Goal: Download file/media

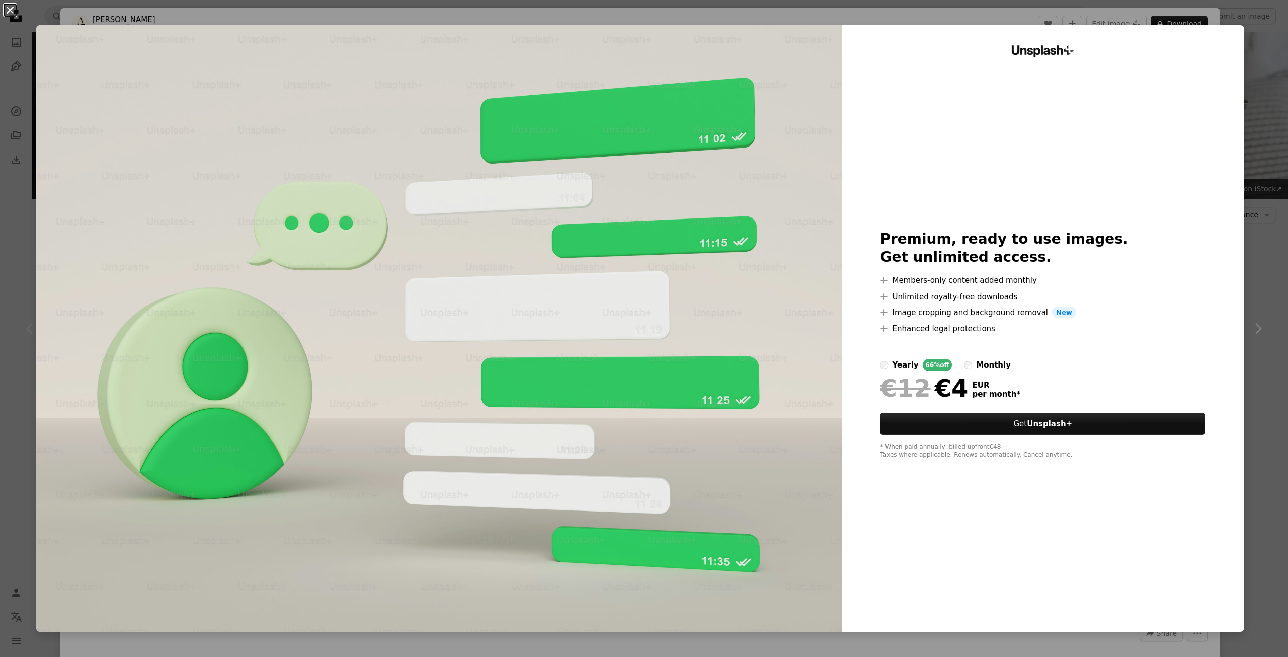
click at [15, 16] on button "An X shape" at bounding box center [10, 10] width 12 height 12
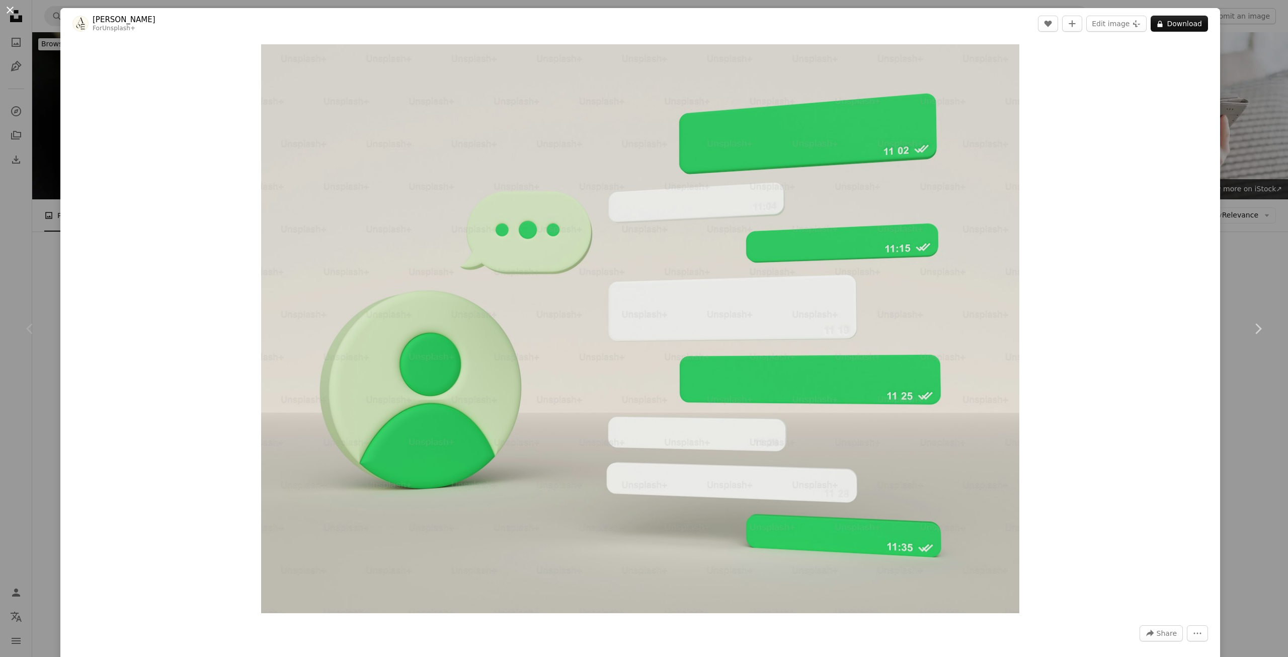
click at [10, 12] on button "An X shape" at bounding box center [10, 10] width 12 height 12
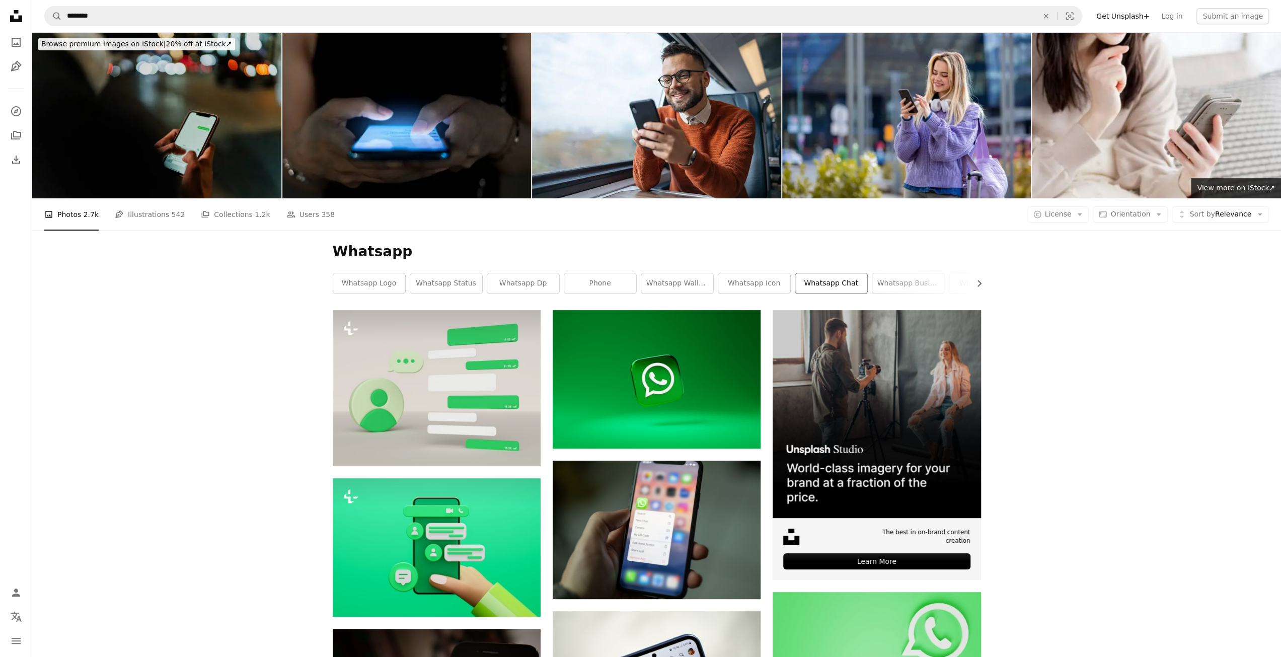
click at [831, 281] on link "whatsapp chat" at bounding box center [831, 283] width 72 height 20
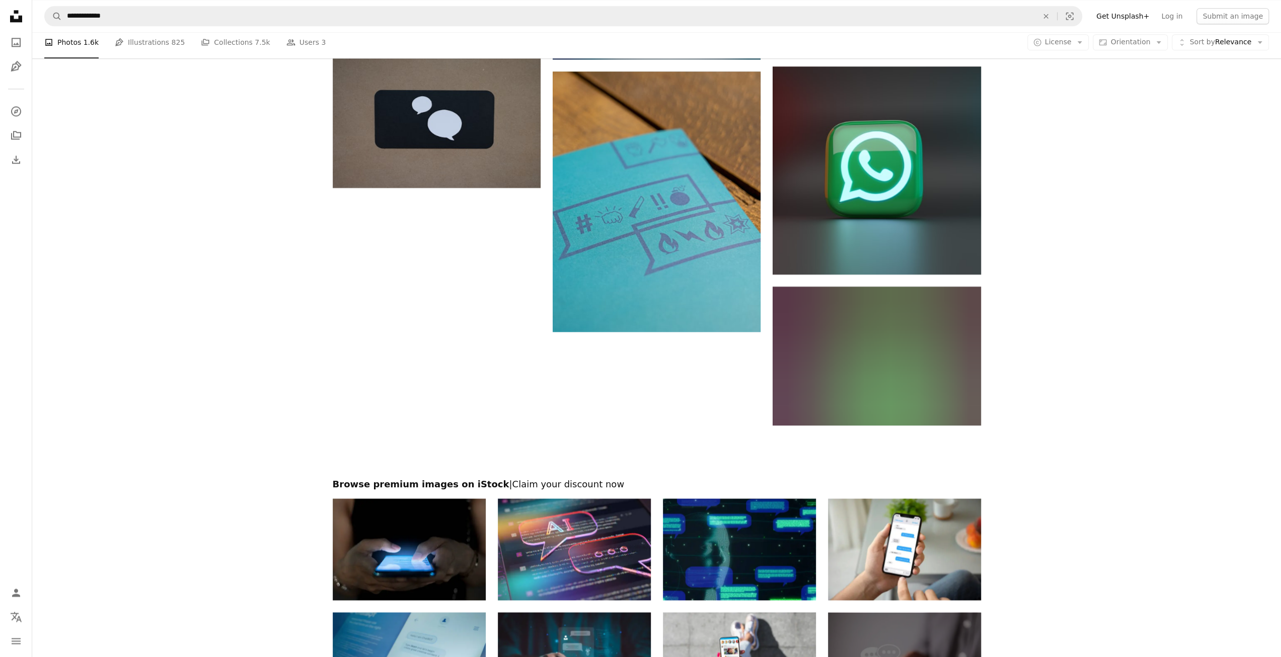
scroll to position [1510, 0]
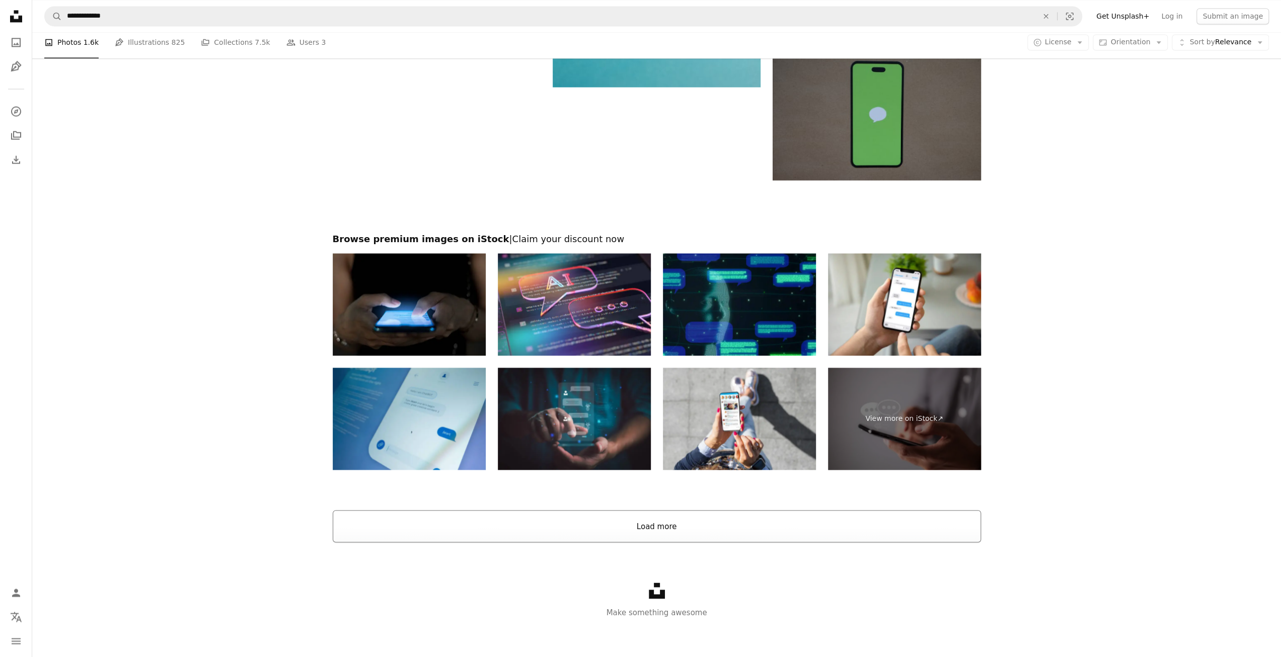
click at [712, 524] on button "Load more" at bounding box center [657, 526] width 648 height 32
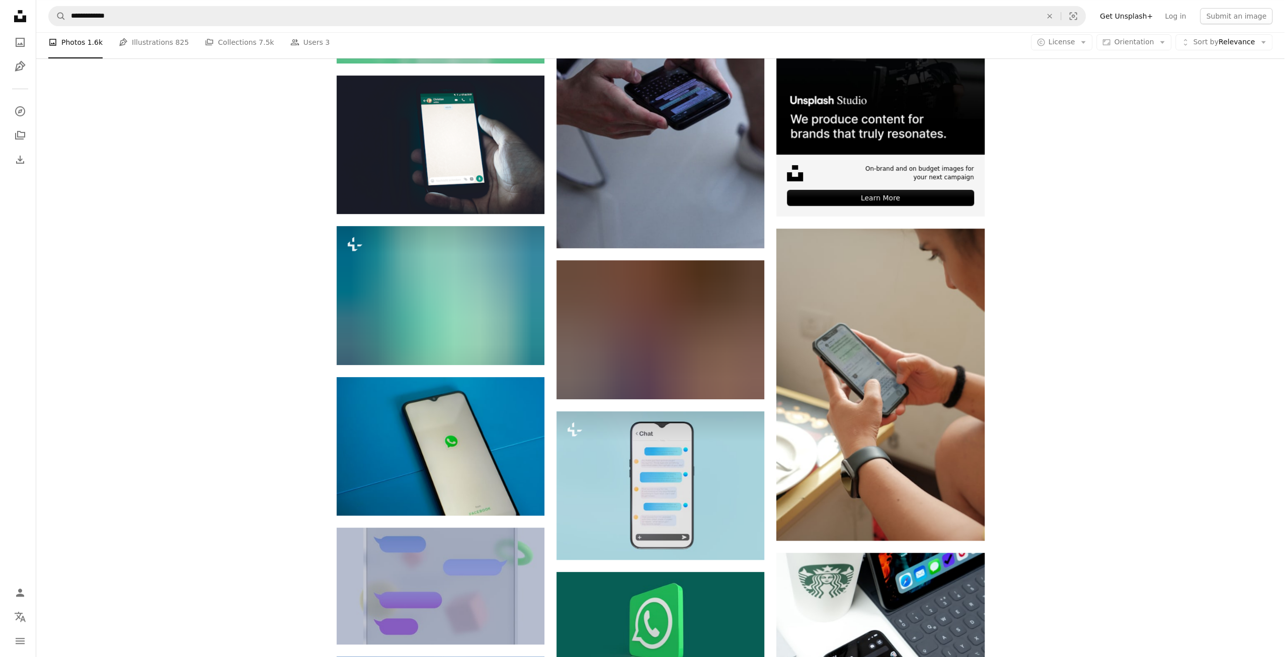
scroll to position [0, 0]
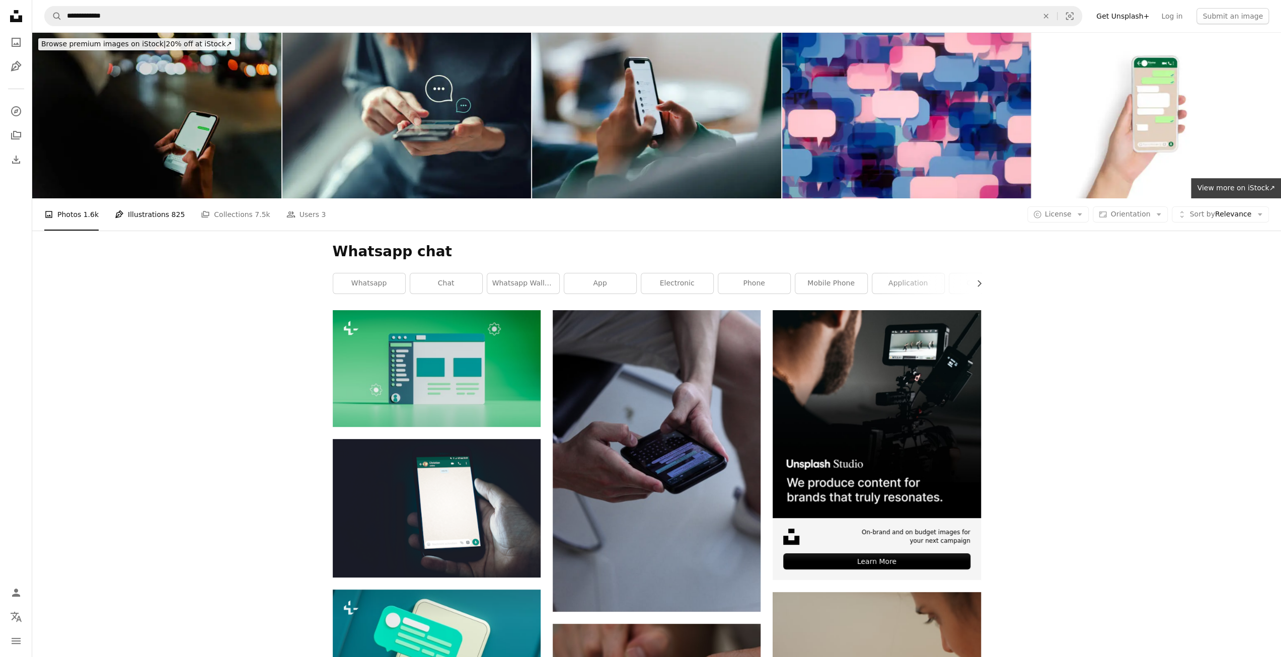
click at [144, 215] on link "Pen Tool Illustrations 825" at bounding box center [150, 214] width 70 height 32
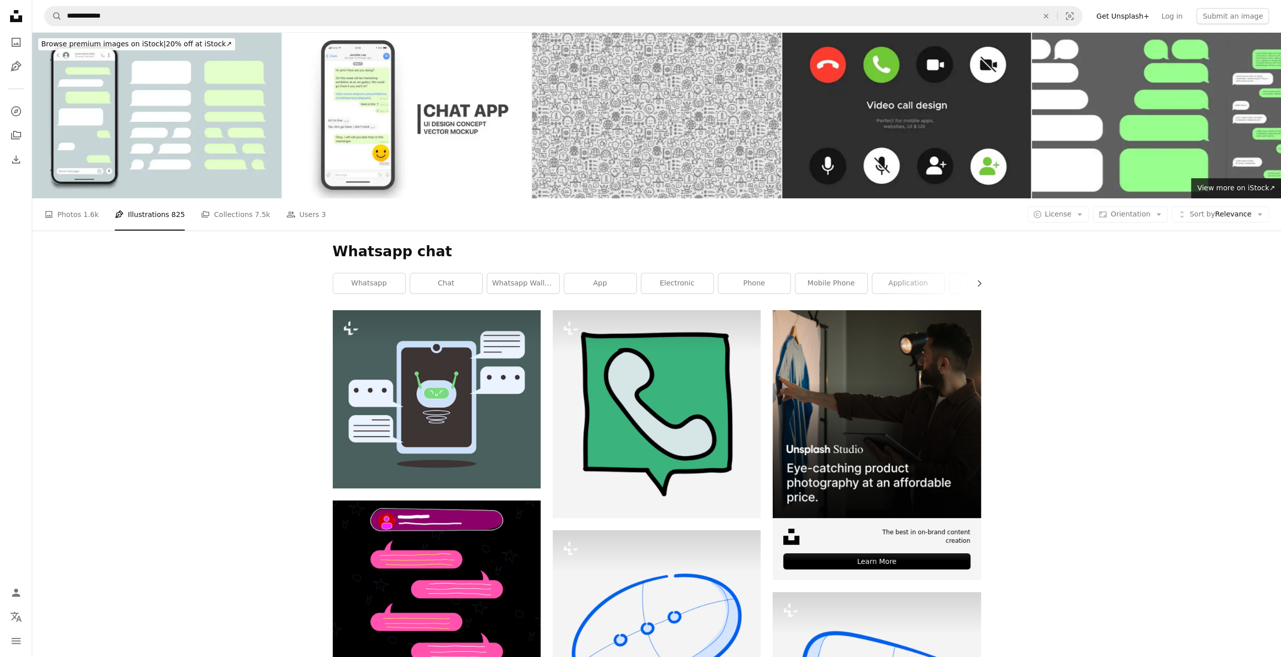
click at [667, 151] on img at bounding box center [656, 115] width 249 height 166
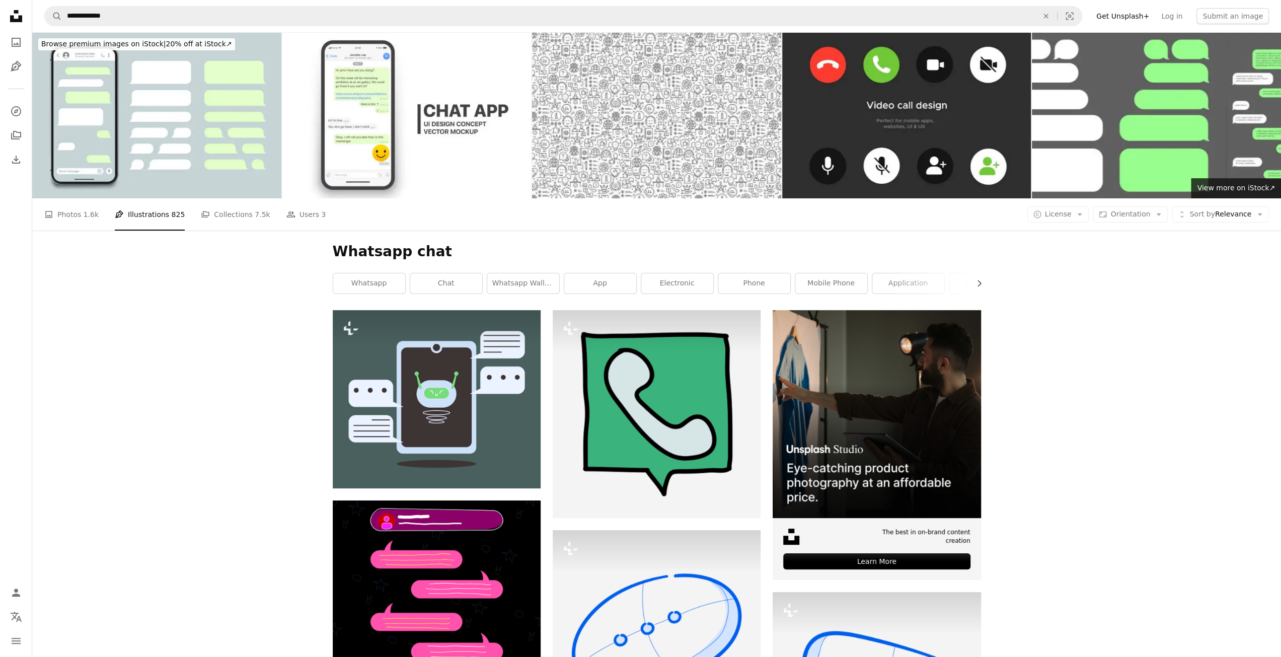
click at [216, 220] on link "A stack of folders Collections 7.5k" at bounding box center [235, 214] width 69 height 32
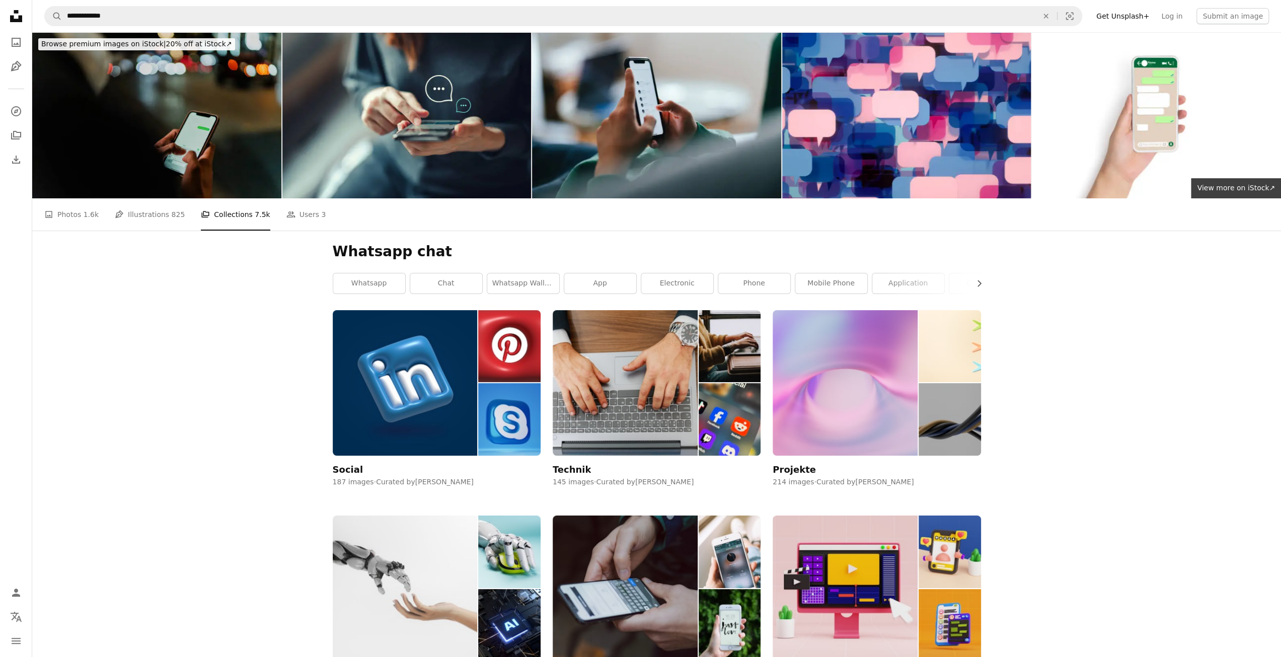
click at [314, 213] on div "A photo Photos 1.6k Pen Tool Illustrations 825 A stack of folders Collections 7…" at bounding box center [656, 214] width 1224 height 32
click at [286, 212] on link "People Users 3" at bounding box center [306, 214] width 40 height 32
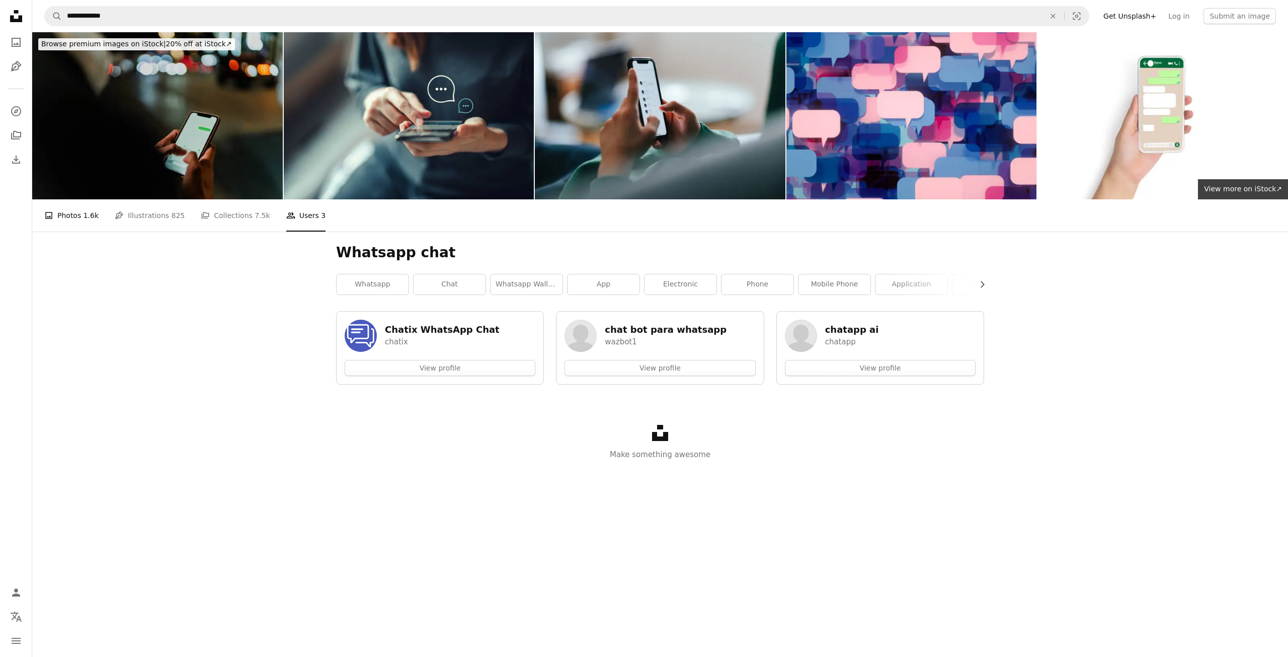
click at [77, 217] on link "A photo Photos 1.6k" at bounding box center [71, 215] width 54 height 32
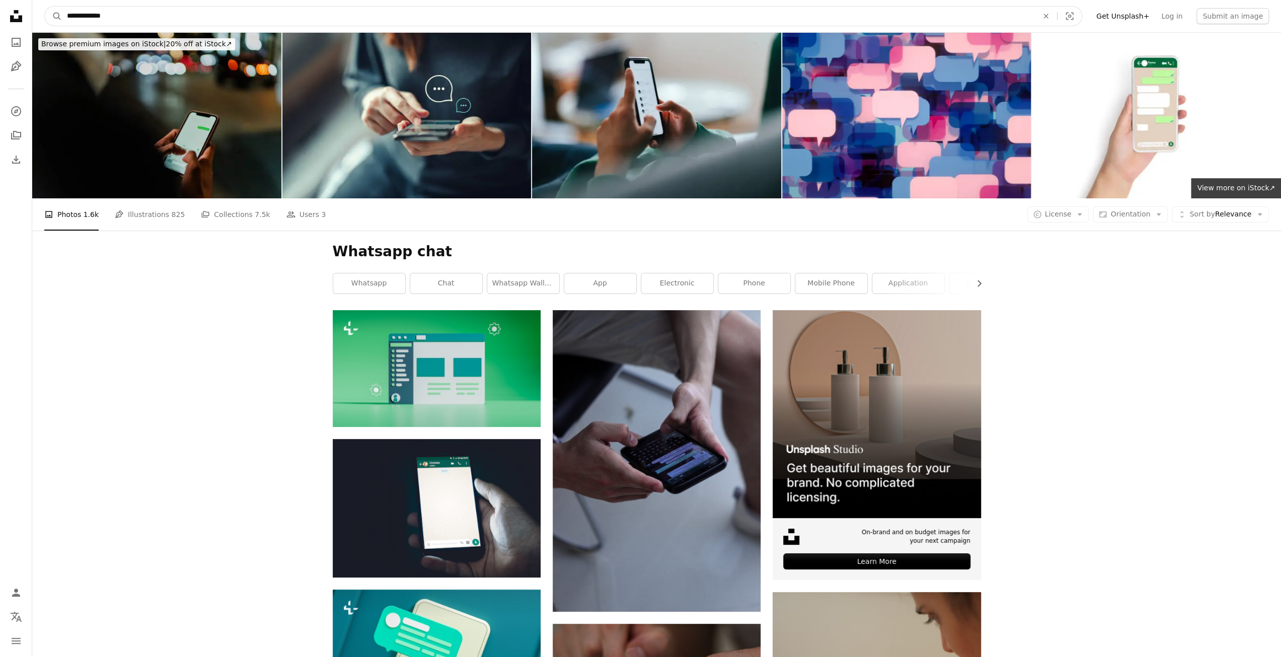
drag, startPoint x: 119, startPoint y: 17, endPoint x: 41, endPoint y: 19, distance: 78.5
click at [41, 19] on nav "**********" at bounding box center [656, 16] width 1249 height 32
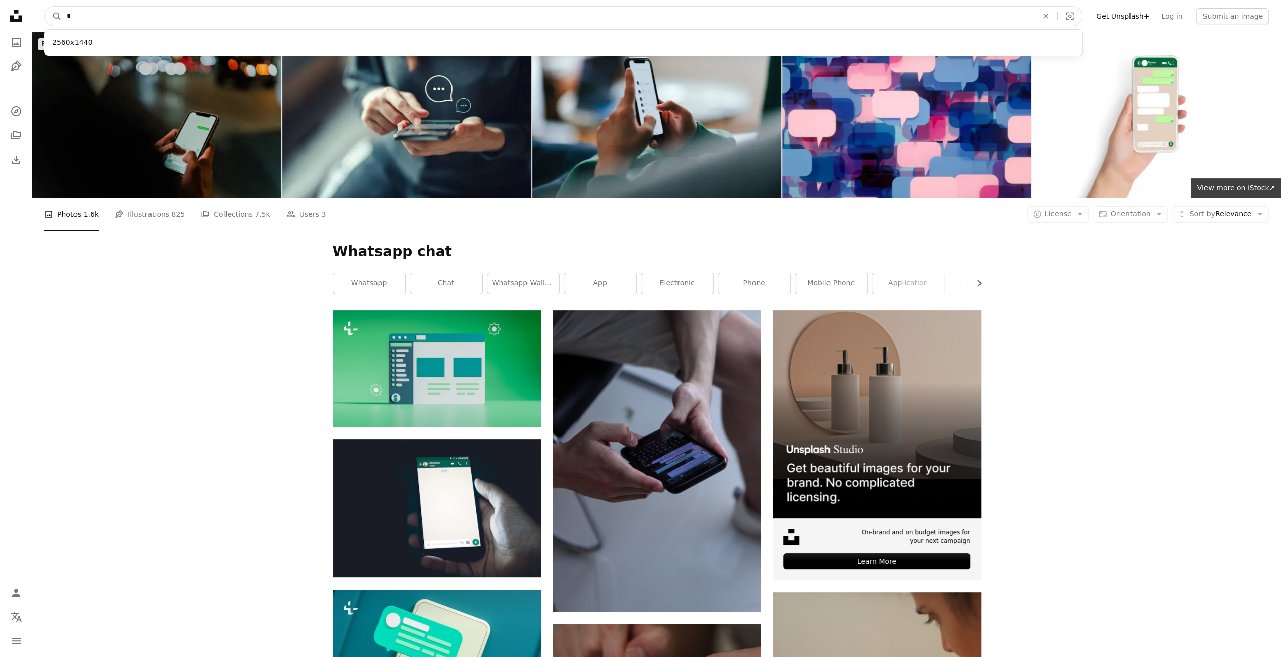
type input "*"
click button "A magnifying glass" at bounding box center [53, 16] width 17 height 19
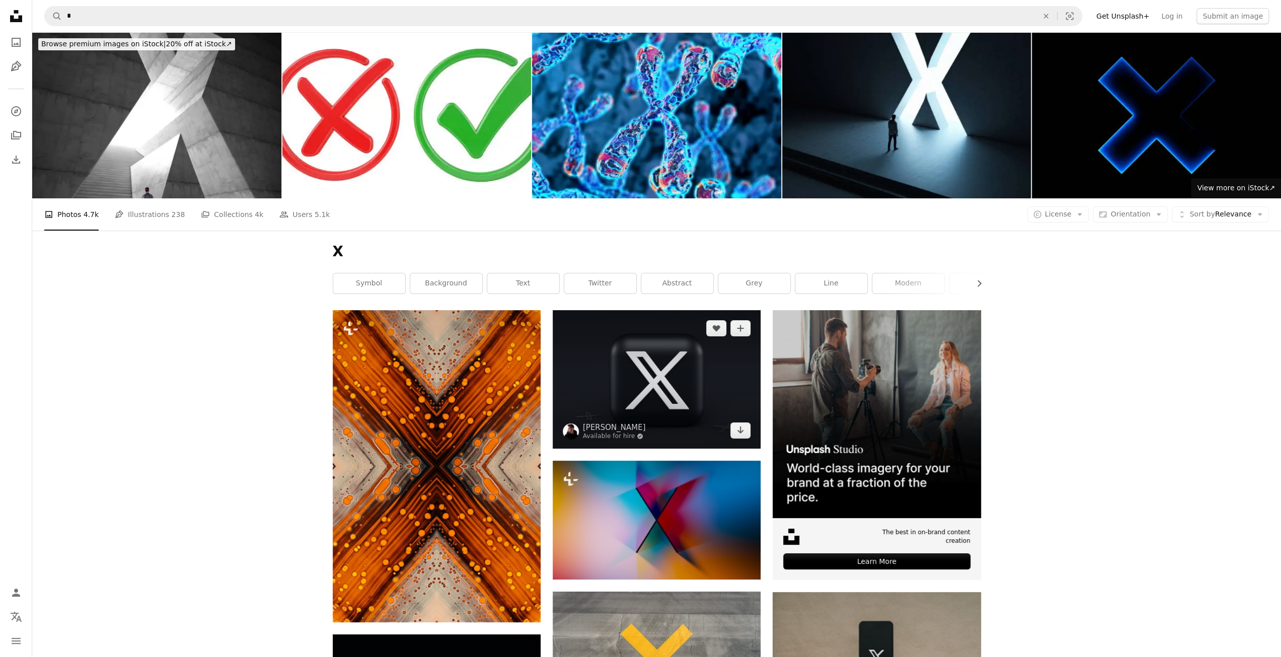
click at [685, 406] on img at bounding box center [657, 379] width 208 height 138
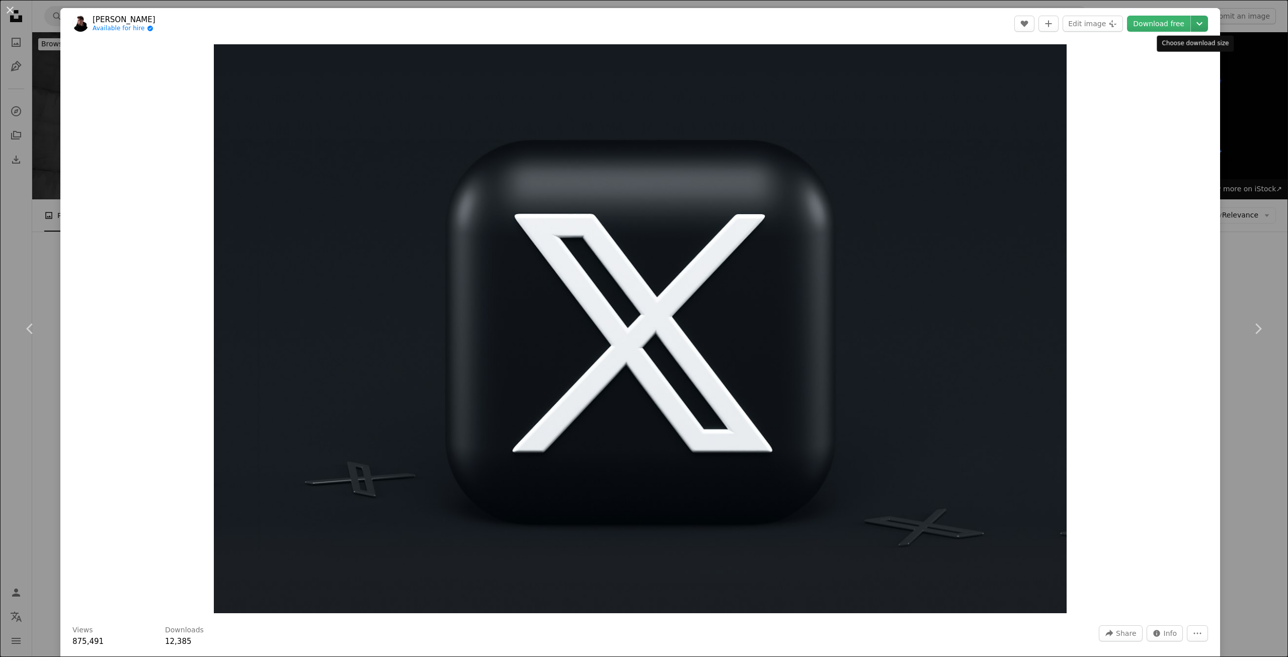
click at [1192, 25] on icon "Chevron down" at bounding box center [1200, 24] width 16 height 12
click at [1135, 115] on span "Original Size" at bounding box center [1131, 111] width 44 height 8
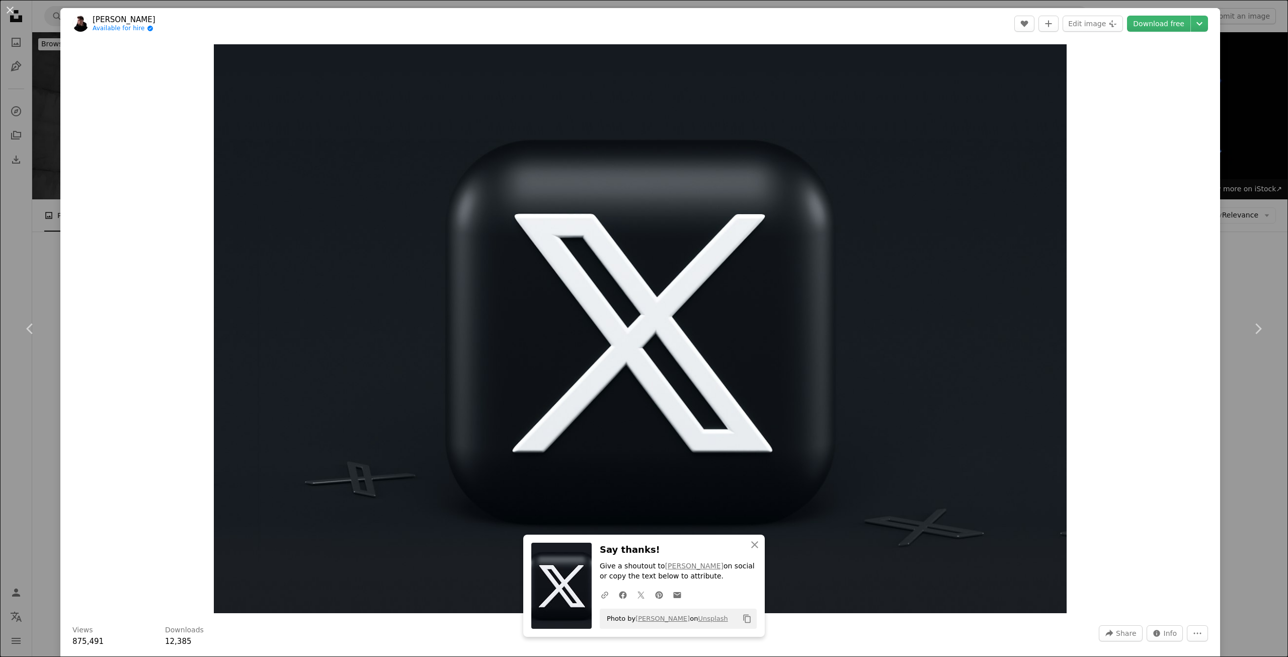
click at [898, 23] on header "[PERSON_NAME] Available for hire A checkmark inside of a circle A heart A plus …" at bounding box center [640, 23] width 1160 height 31
click at [1228, 321] on link "Chevron right" at bounding box center [1258, 328] width 60 height 97
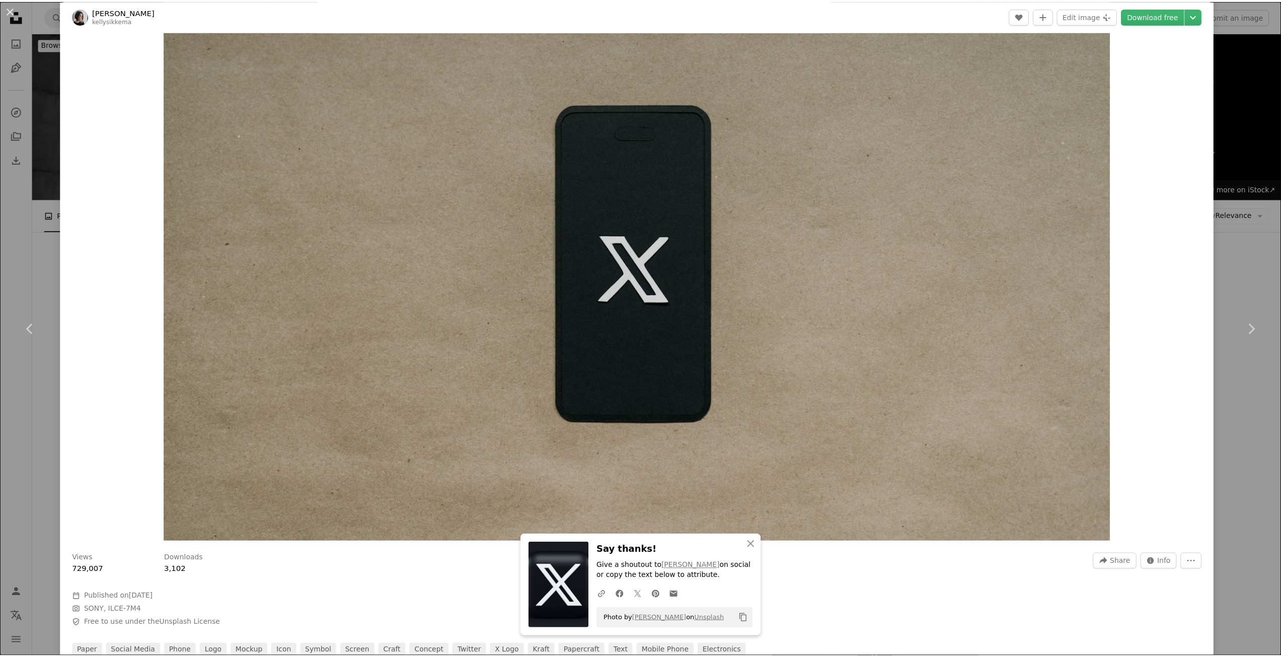
scroll to position [71, 0]
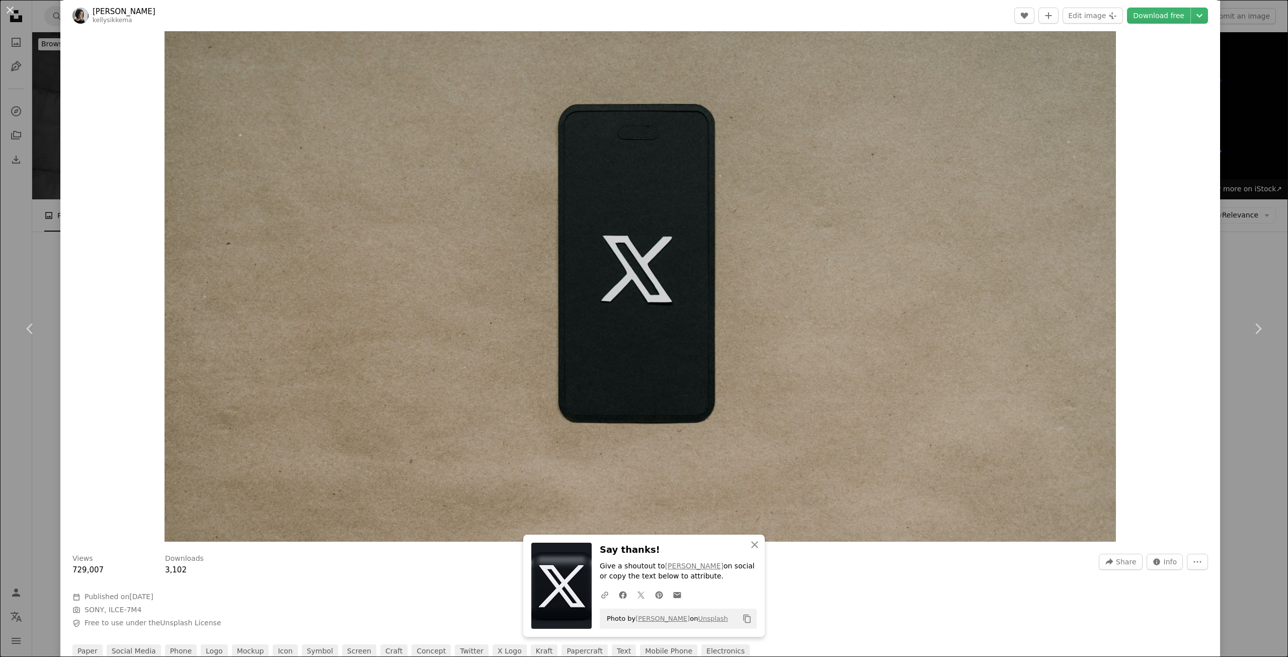
click at [1237, 114] on div "An X shape Chevron left Chevron right An X shape Close Say thanks! Give a shout…" at bounding box center [644, 328] width 1288 height 657
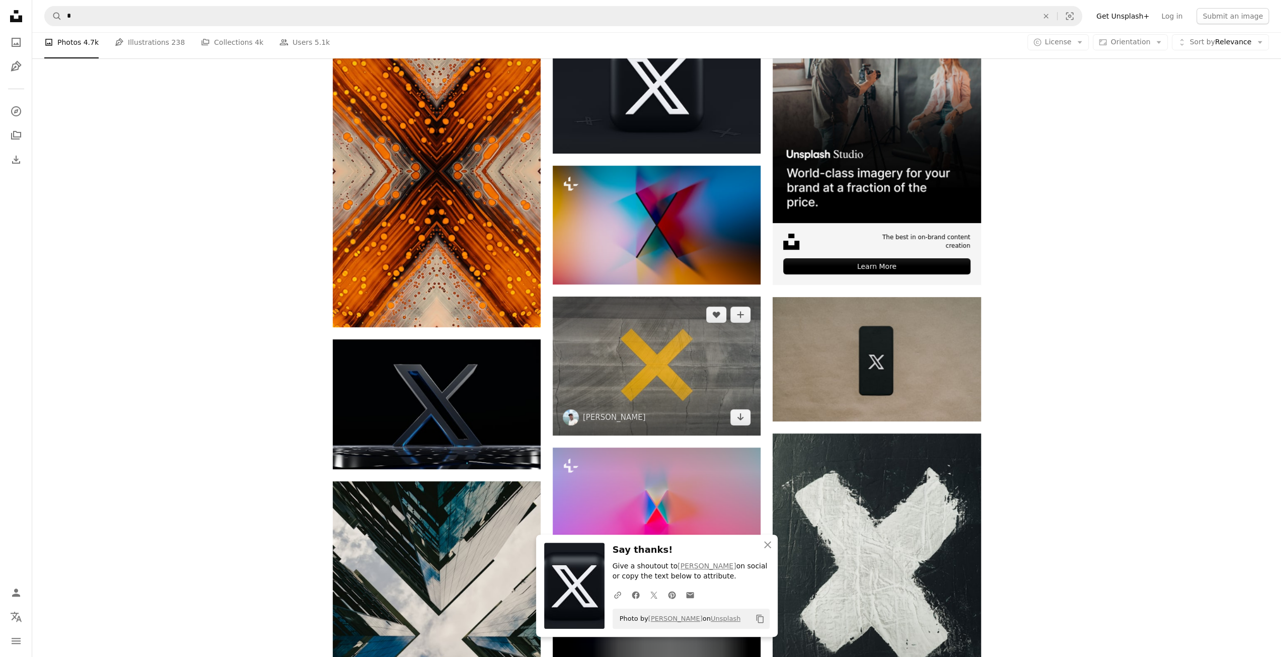
scroll to position [302, 0]
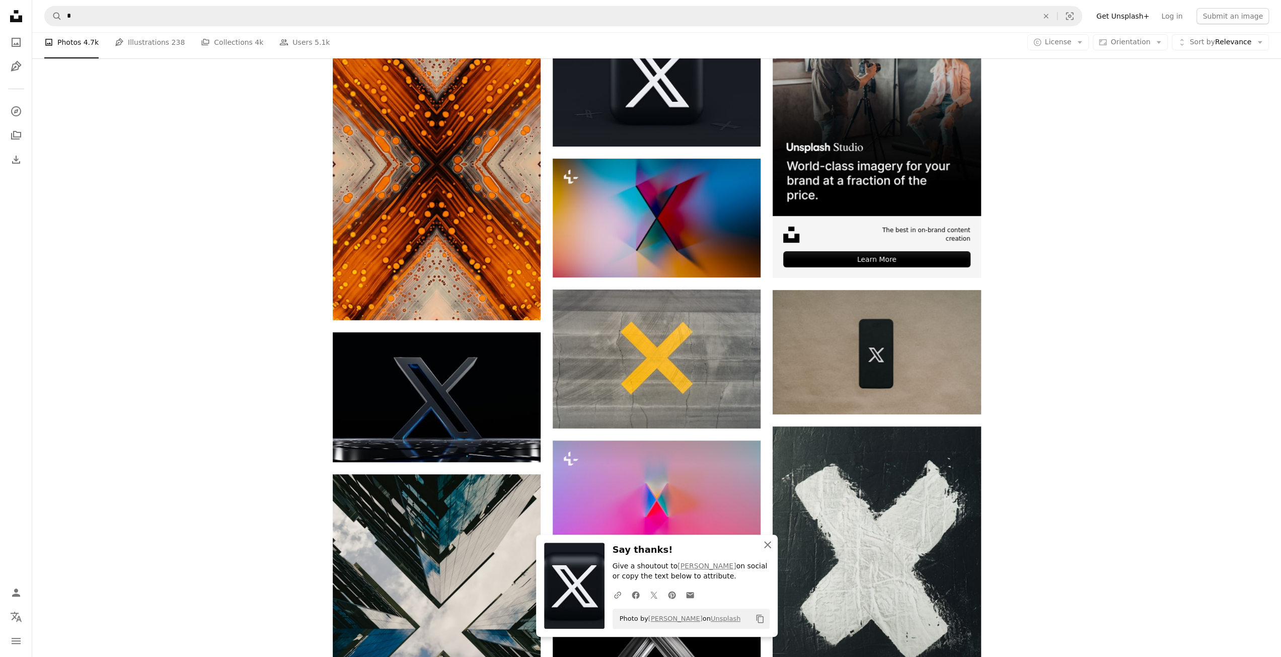
click at [769, 546] on icon "button" at bounding box center [767, 544] width 7 height 7
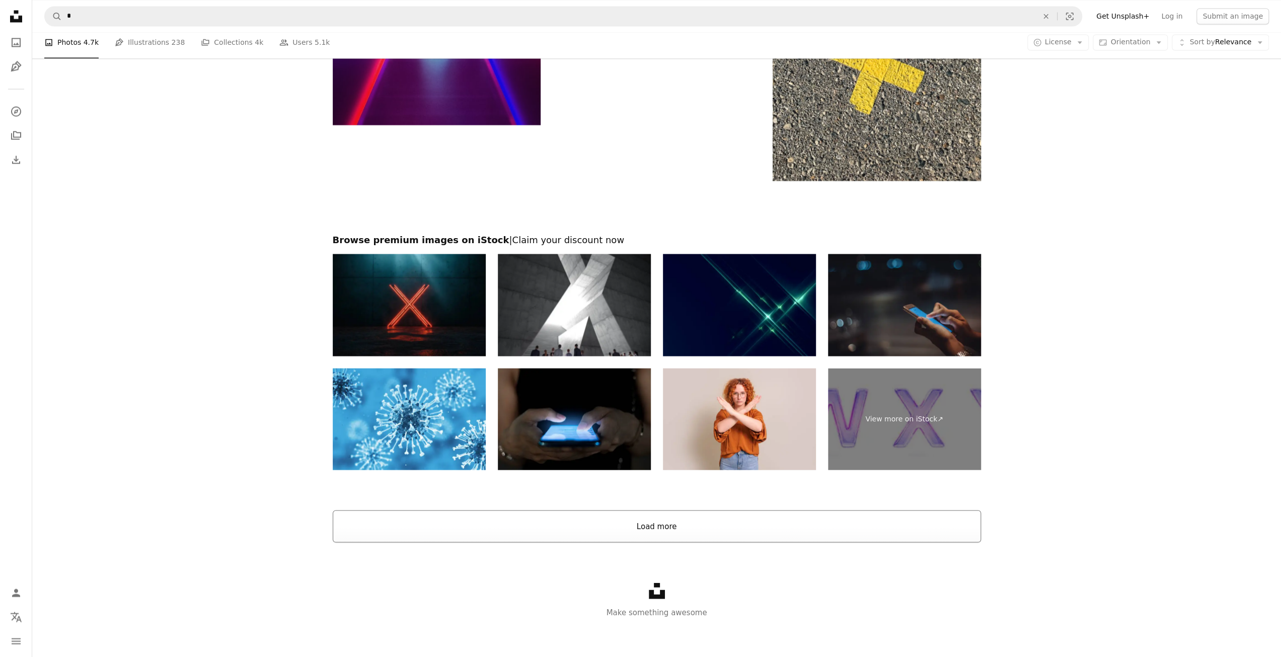
click at [711, 526] on button "Load more" at bounding box center [657, 526] width 648 height 32
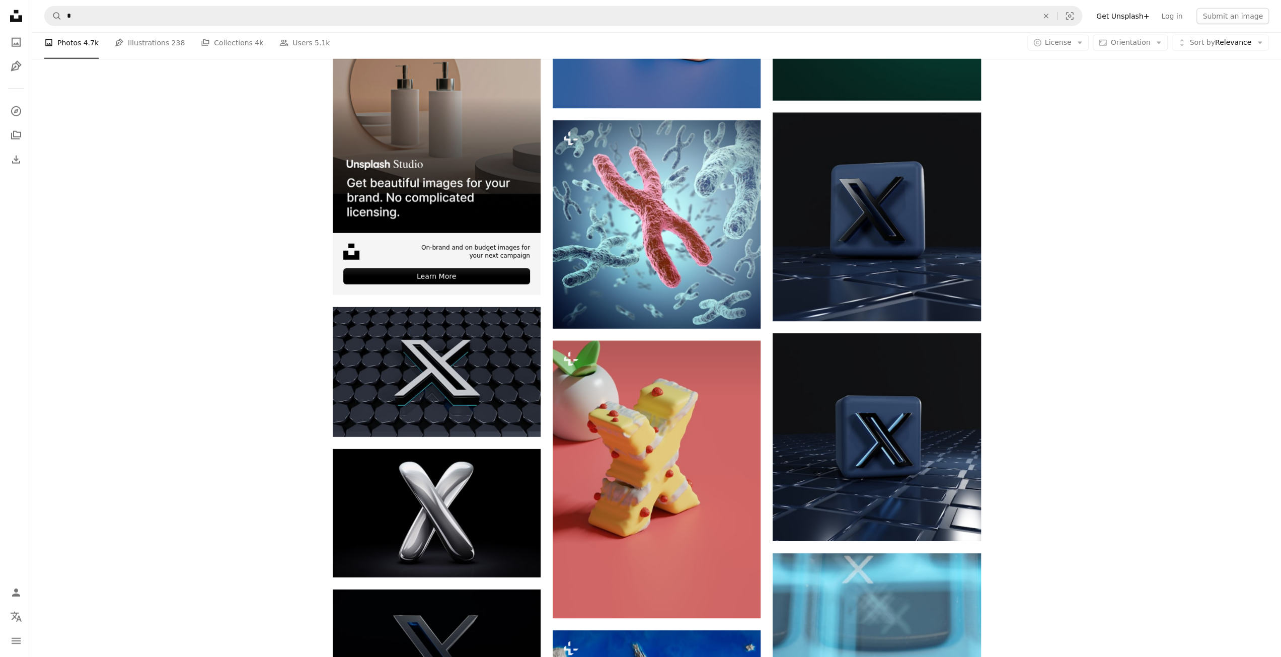
scroll to position [2794, 0]
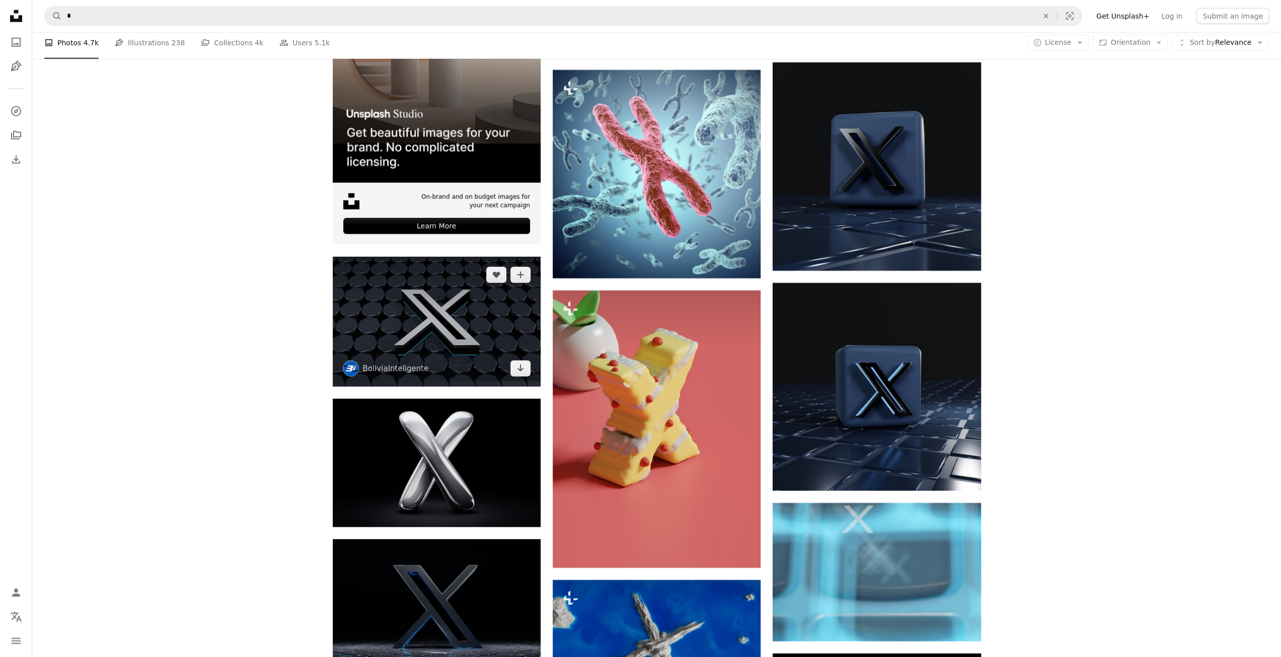
click at [435, 348] on img at bounding box center [437, 322] width 208 height 130
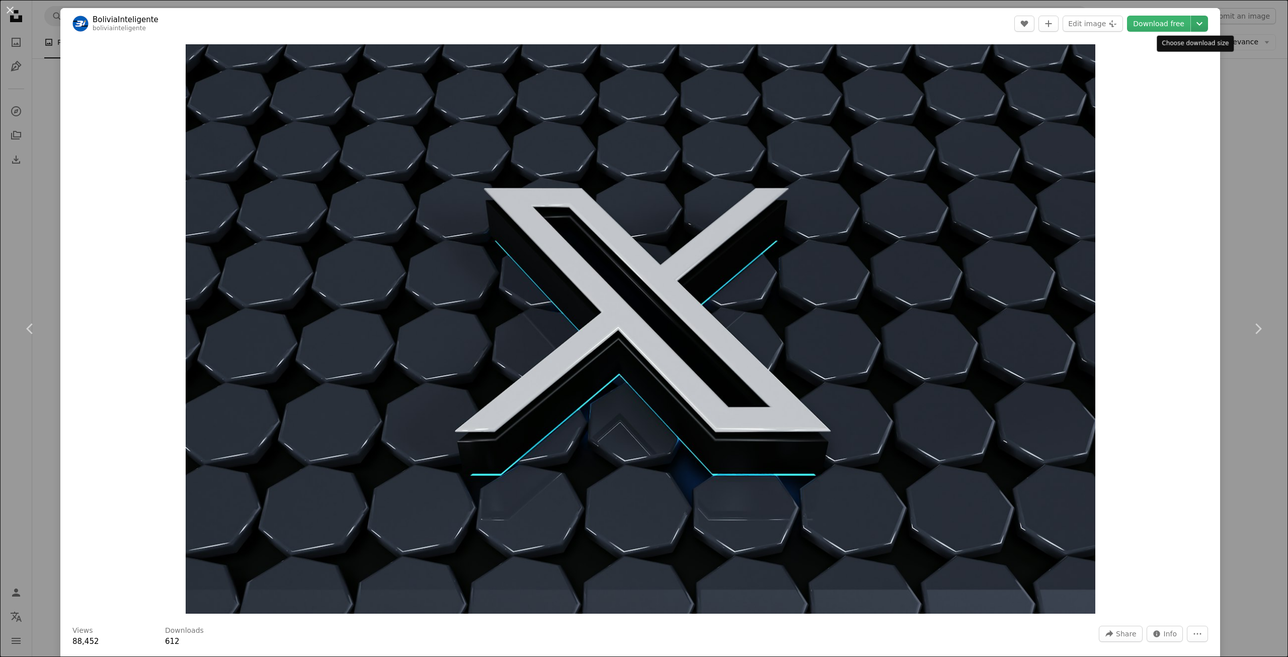
click at [1194, 26] on icon "Chevron down" at bounding box center [1200, 24] width 16 height 12
click at [1155, 112] on span "( 7680 x 4800 )" at bounding box center [1180, 111] width 50 height 8
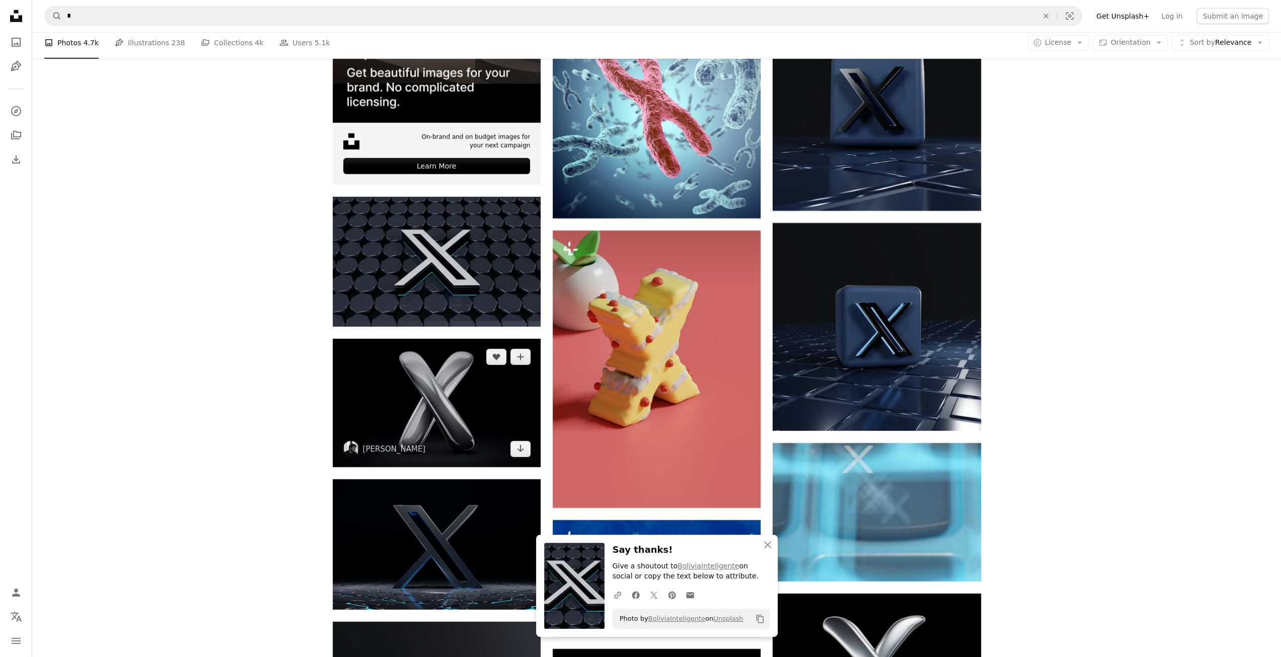
scroll to position [2945, 0]
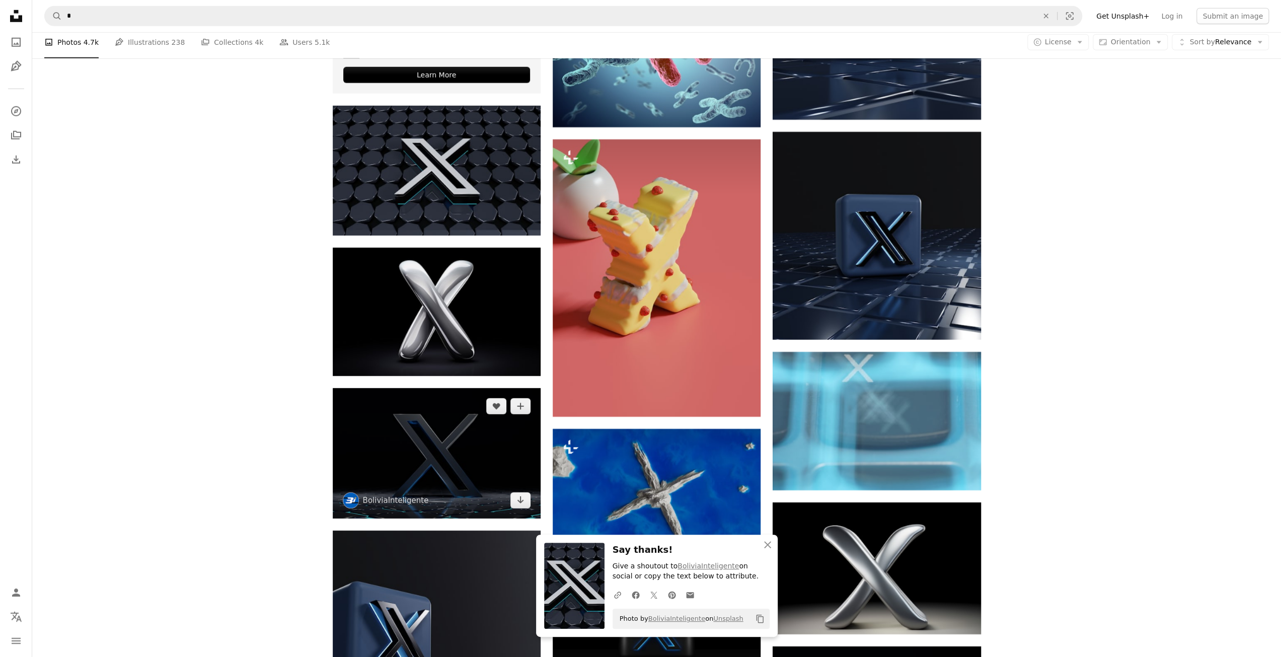
click at [478, 443] on img at bounding box center [437, 453] width 208 height 130
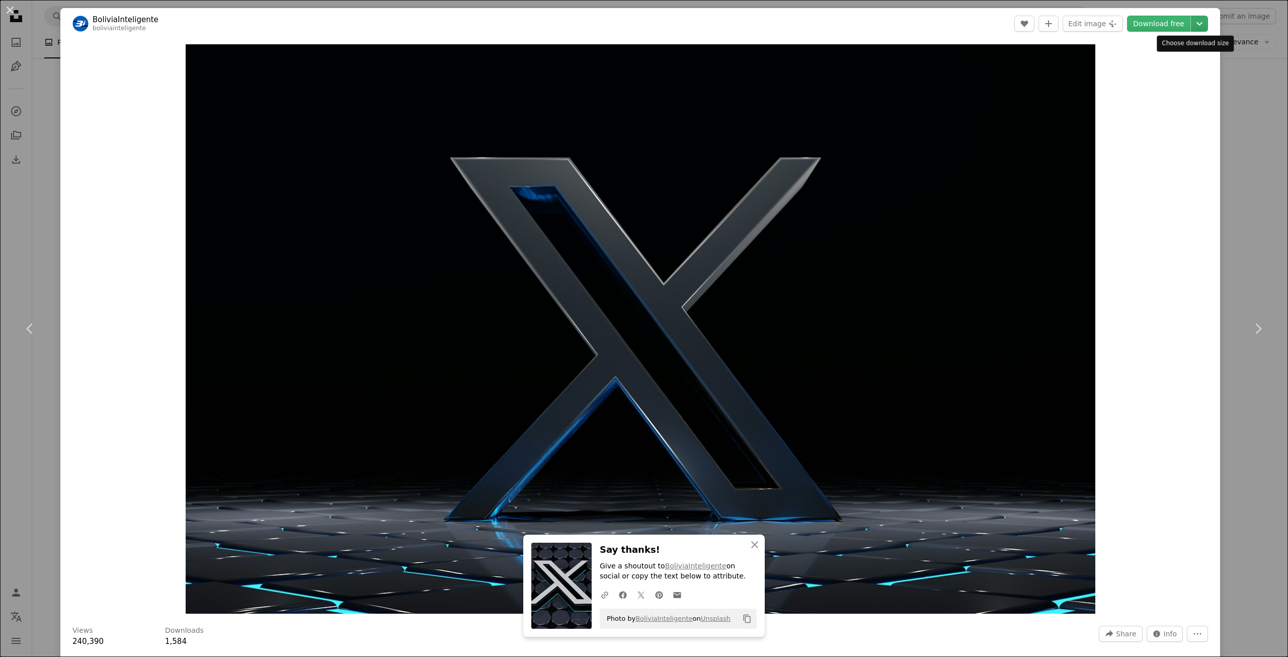
click at [1192, 25] on icon "Chevron down" at bounding box center [1200, 24] width 16 height 12
click at [1160, 109] on span "( 3840 x 2400 )" at bounding box center [1180, 111] width 50 height 8
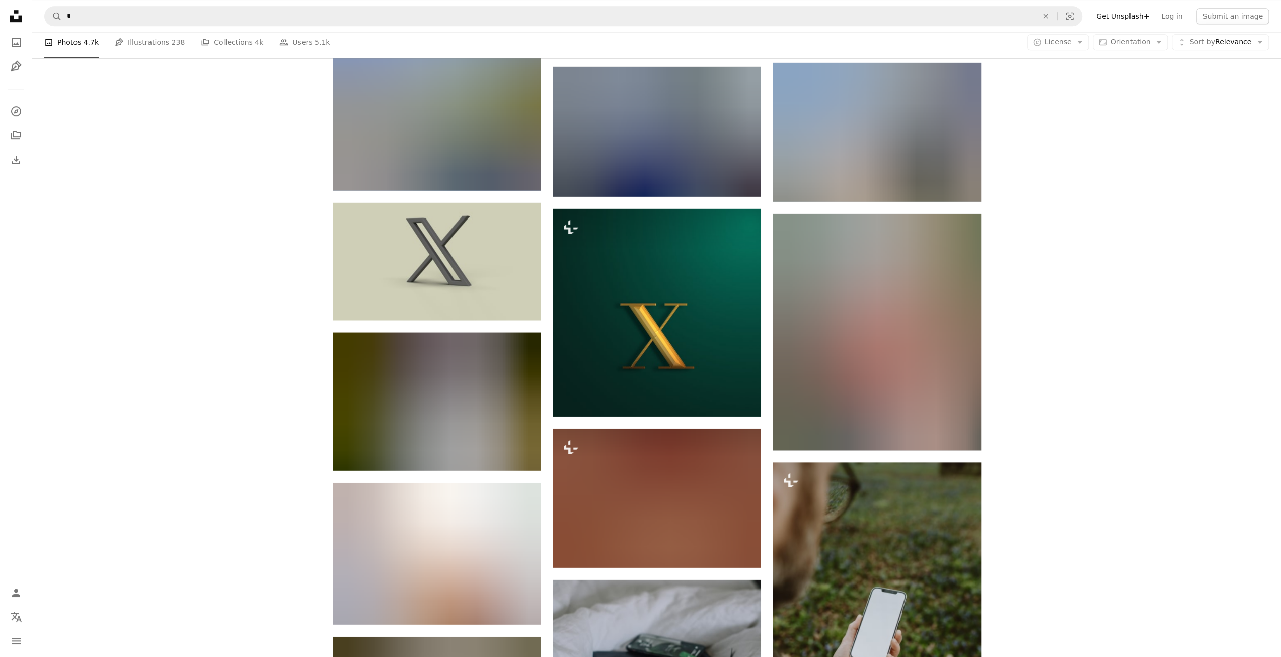
scroll to position [12155, 0]
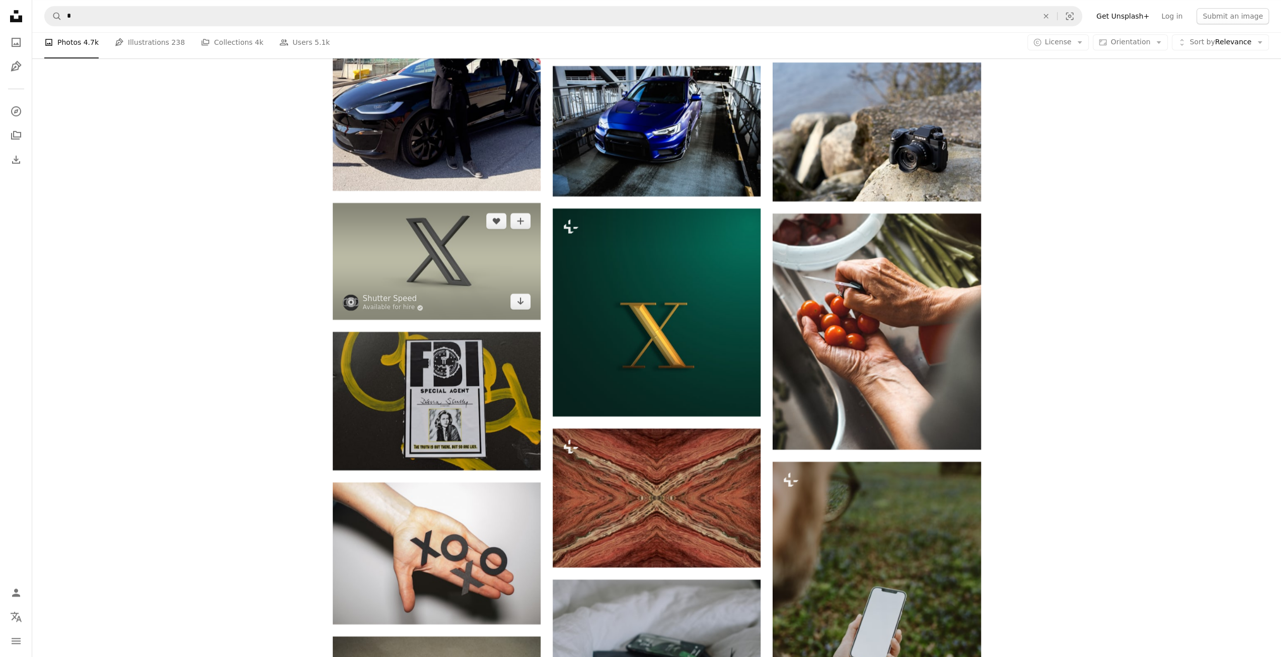
click at [451, 274] on img at bounding box center [437, 261] width 208 height 117
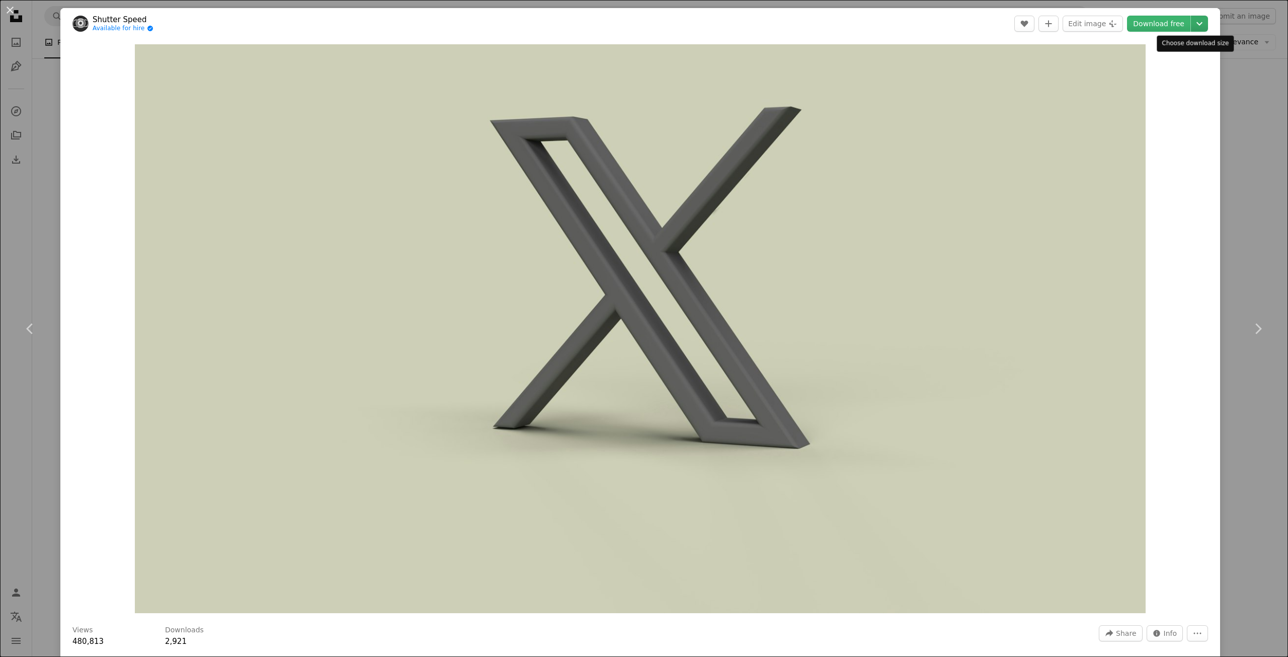
click at [1192, 21] on icon "Chevron down" at bounding box center [1200, 24] width 16 height 12
click at [1138, 107] on span "Original Size" at bounding box center [1131, 111] width 44 height 8
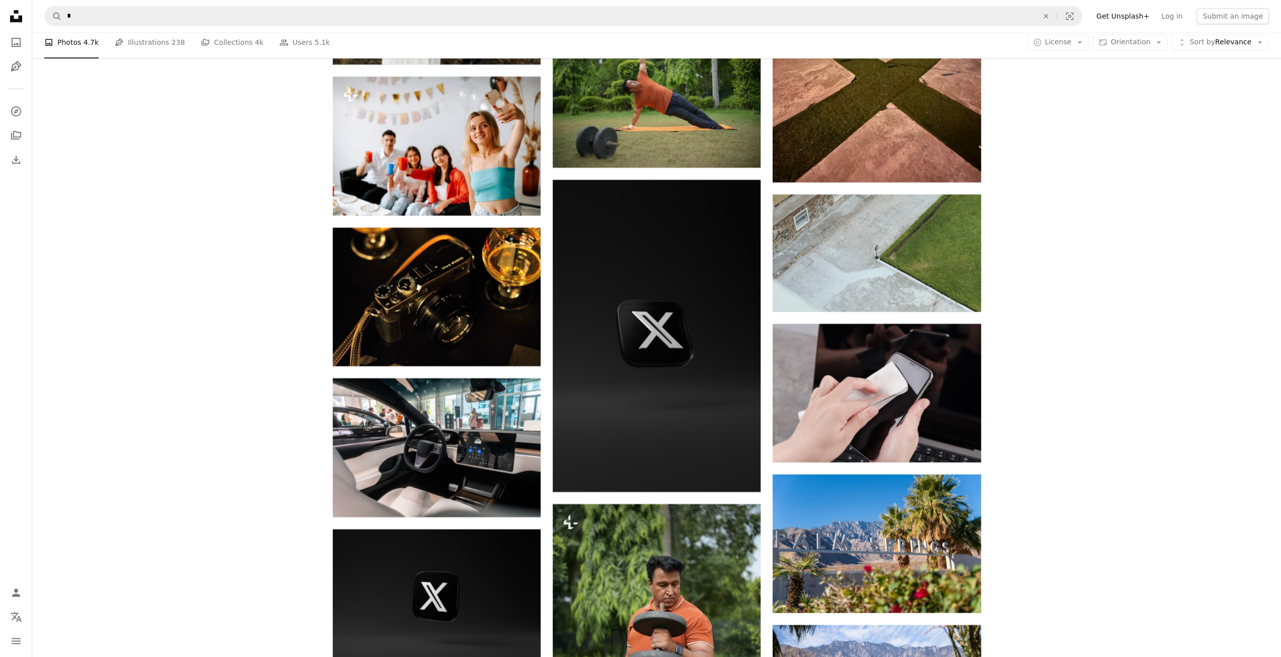
scroll to position [47335, 0]
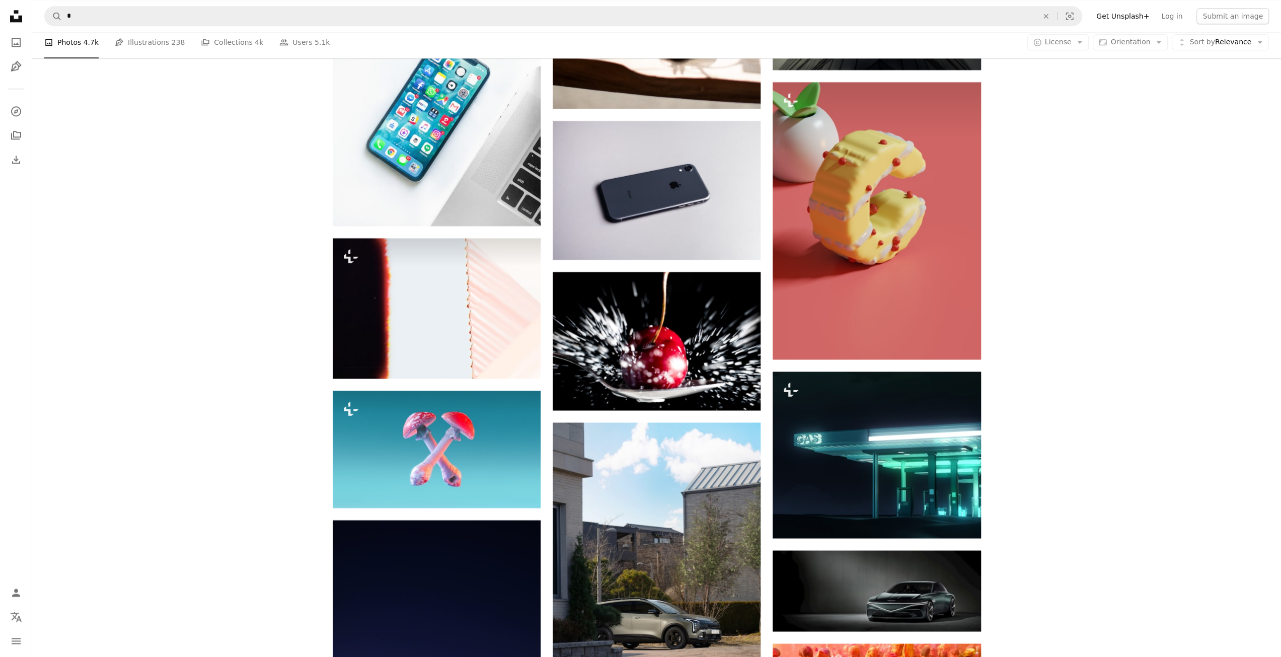
drag, startPoint x: 1288, startPoint y: 122, endPoint x: 1176, endPoint y: 112, distance: 112.7
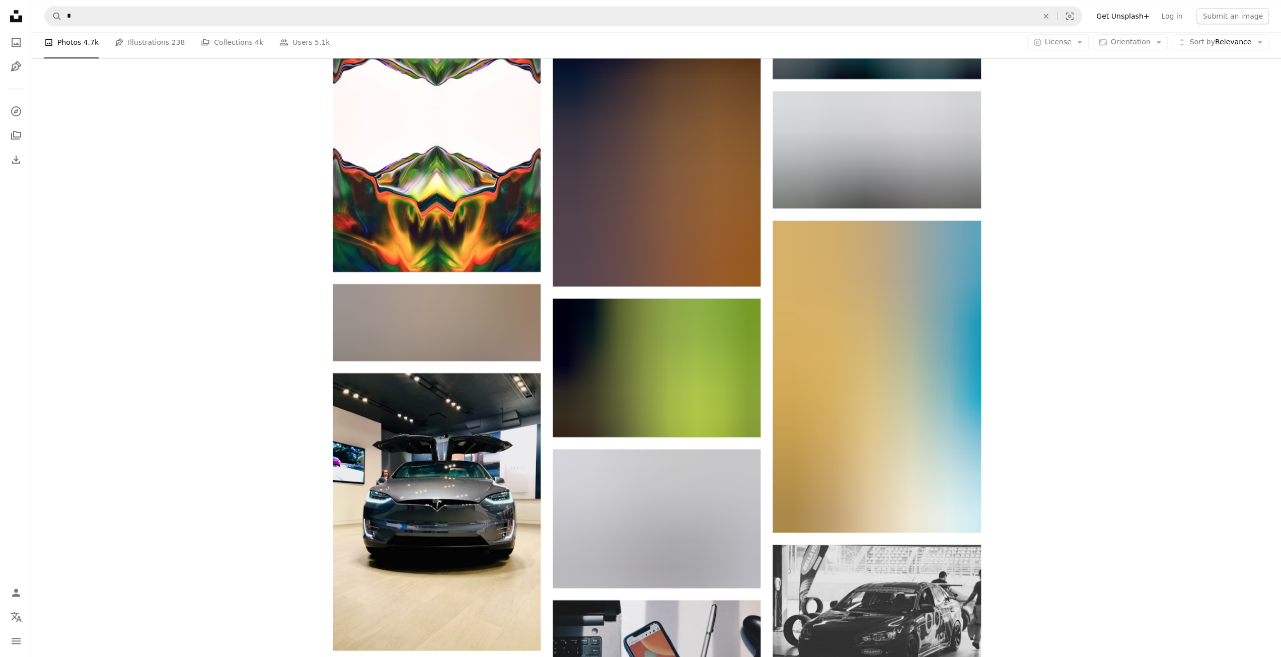
scroll to position [0, 0]
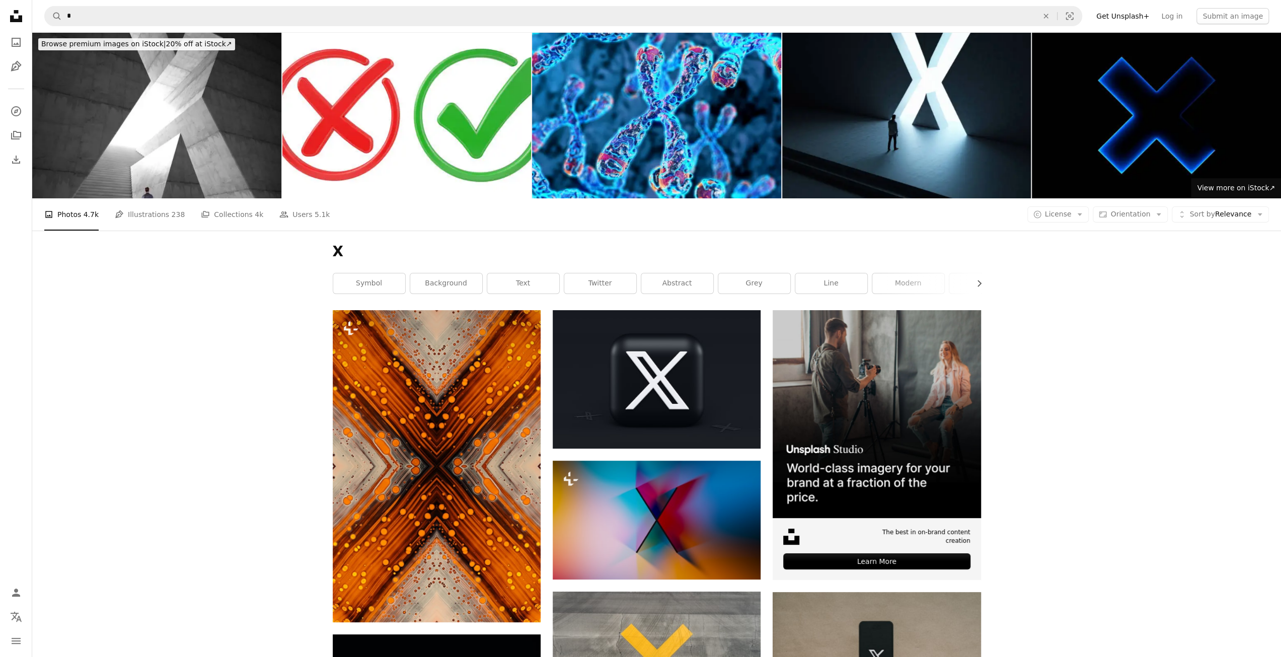
click at [1254, 190] on span "View more on iStock ↗" at bounding box center [1236, 188] width 78 height 8
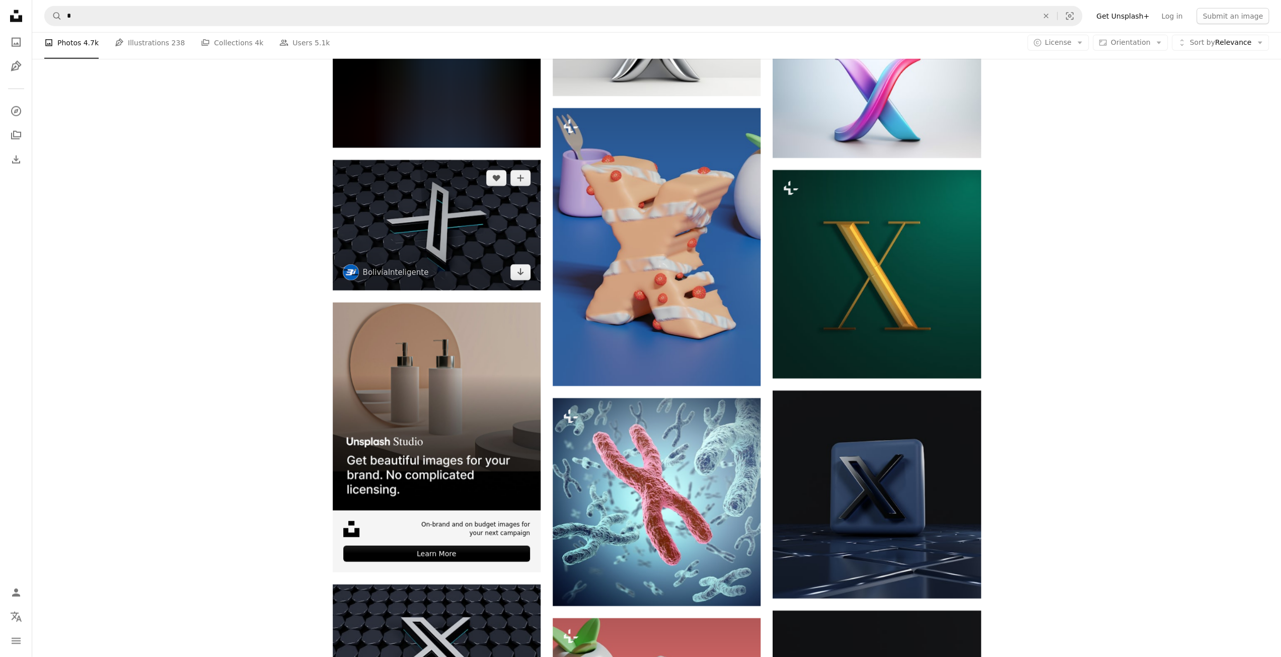
scroll to position [2365, 0]
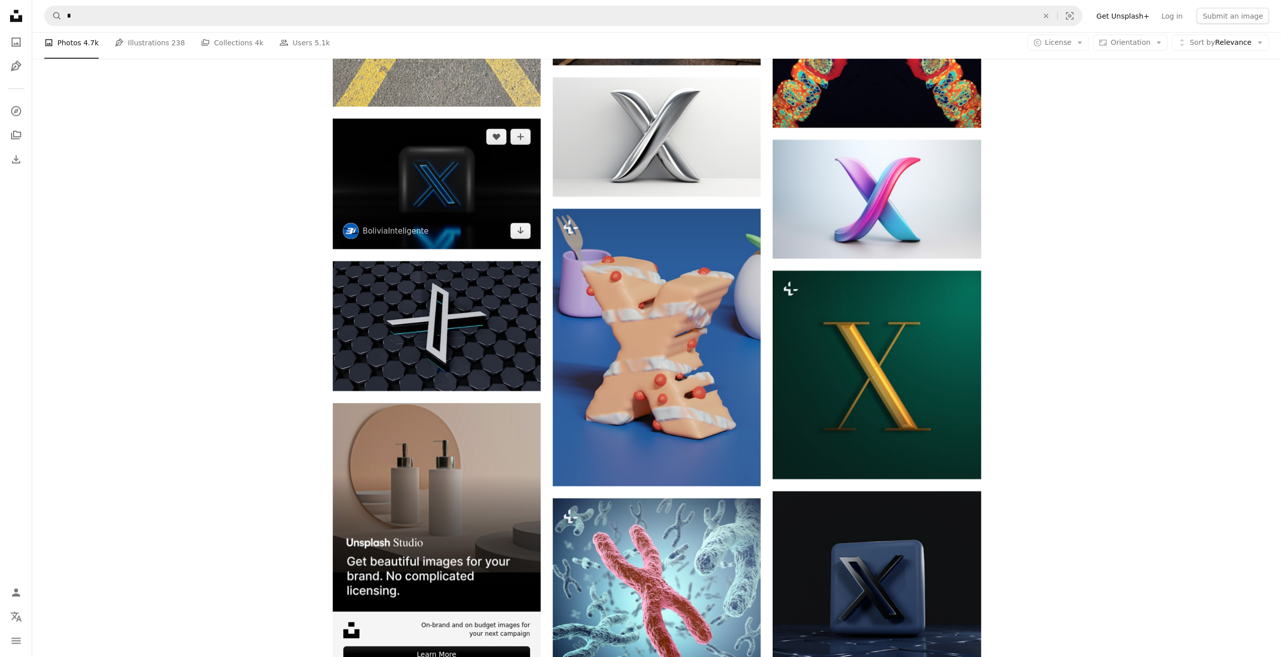
click at [468, 201] on img at bounding box center [437, 184] width 208 height 130
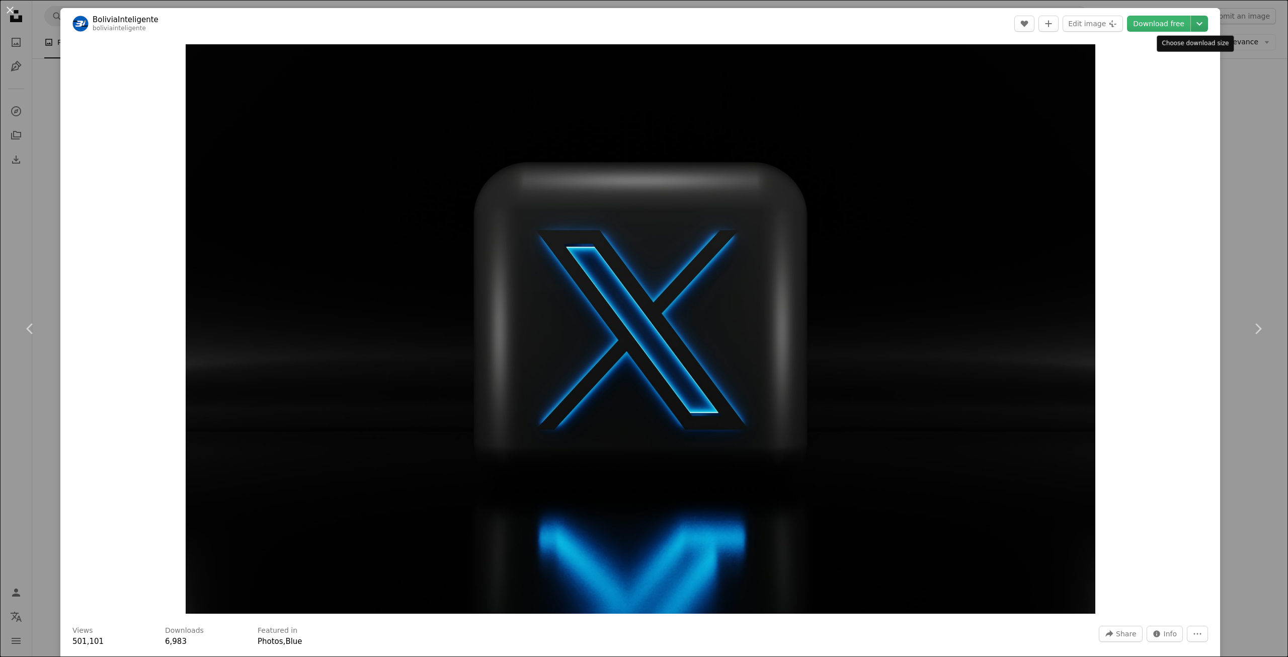
click at [1194, 26] on icon "Chevron down" at bounding box center [1200, 24] width 16 height 12
click at [1144, 114] on span "Original Size" at bounding box center [1131, 111] width 44 height 8
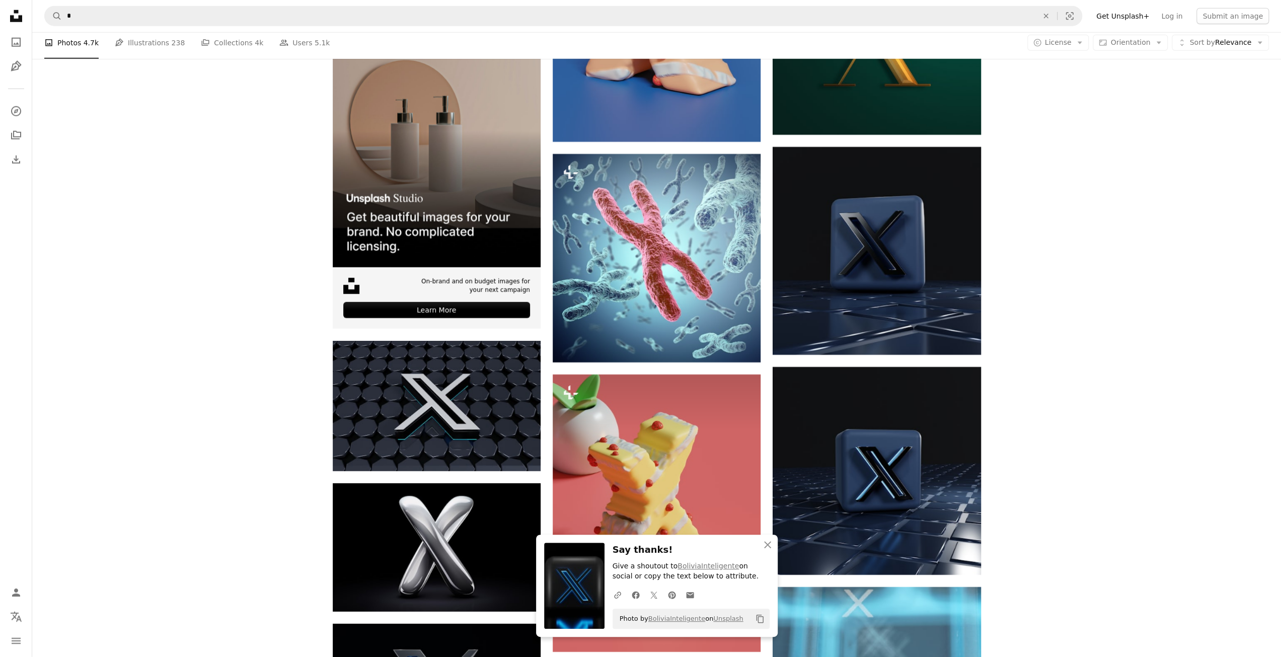
scroll to position [2718, 0]
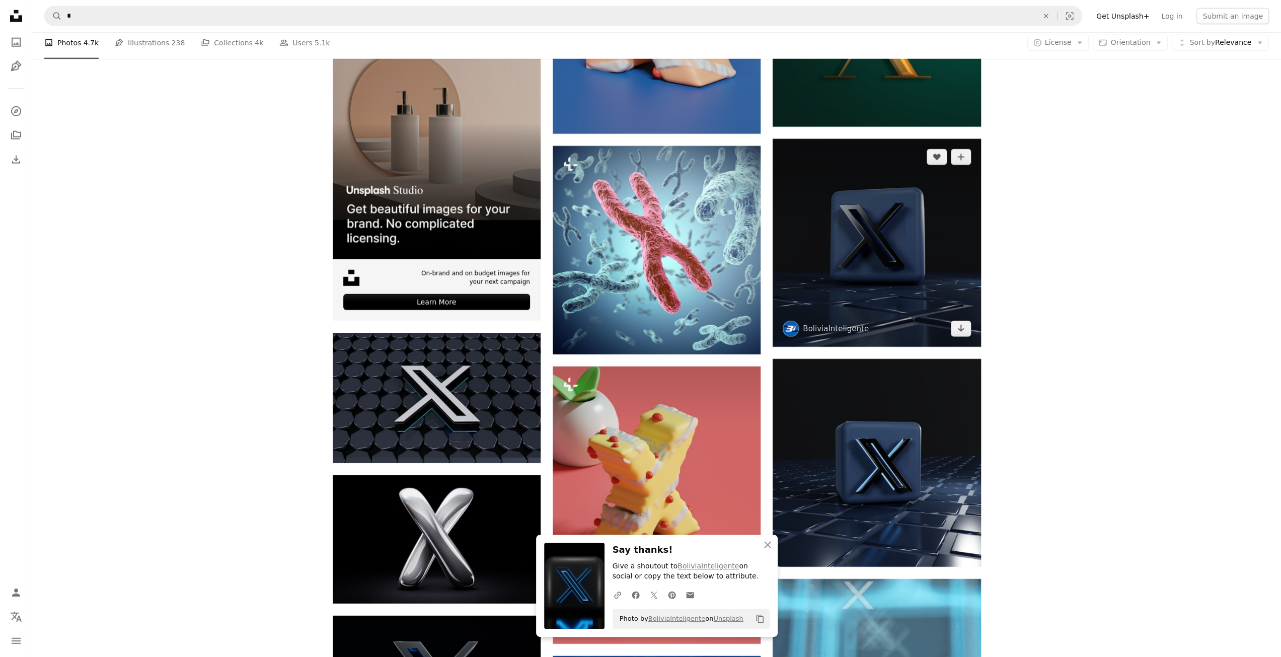
click at [895, 251] on img at bounding box center [877, 243] width 208 height 208
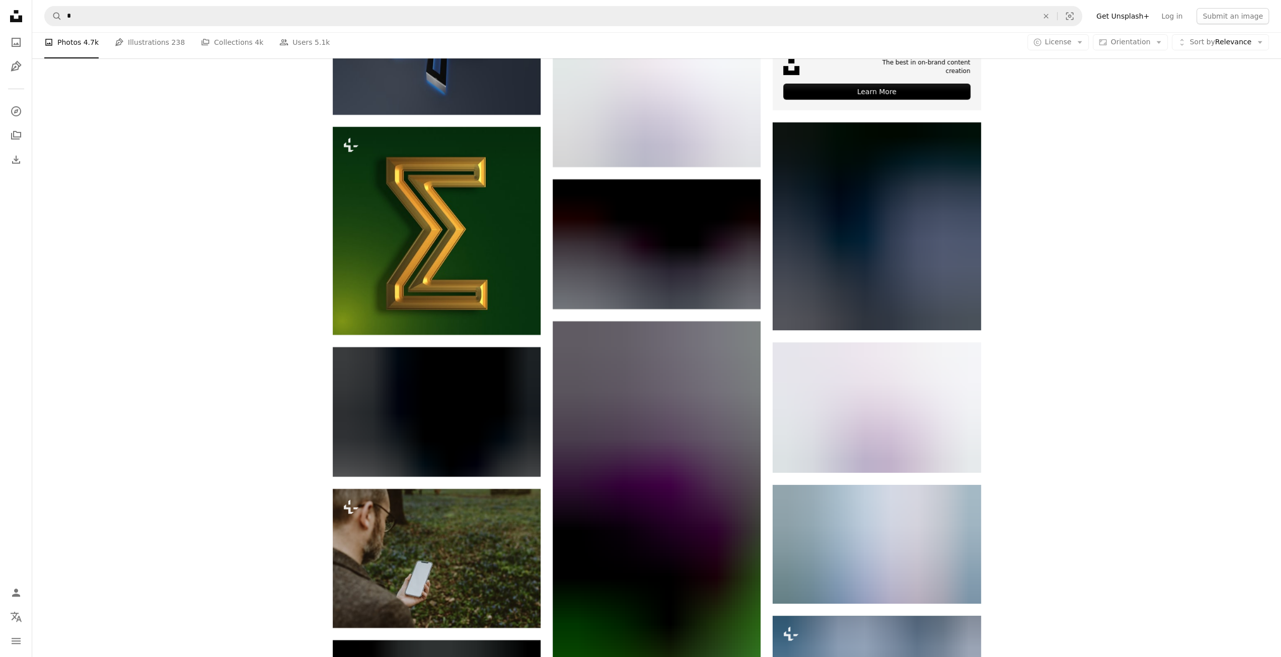
scroll to position [4228, 0]
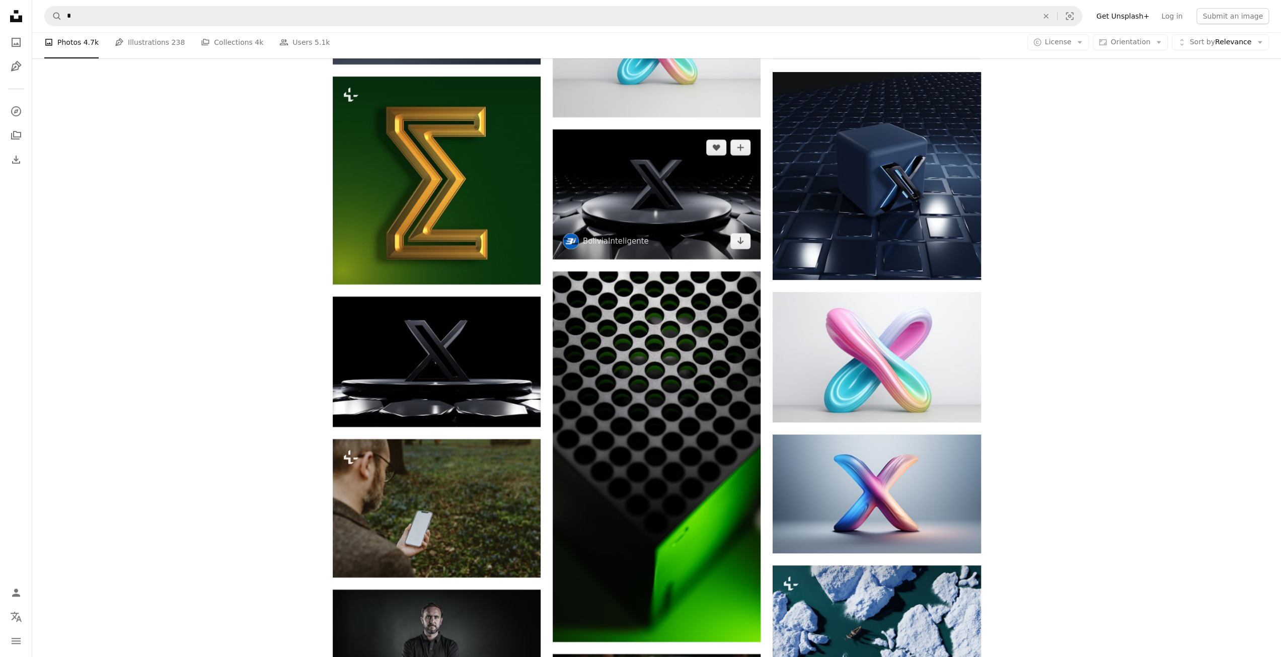
click at [658, 203] on img at bounding box center [657, 194] width 208 height 130
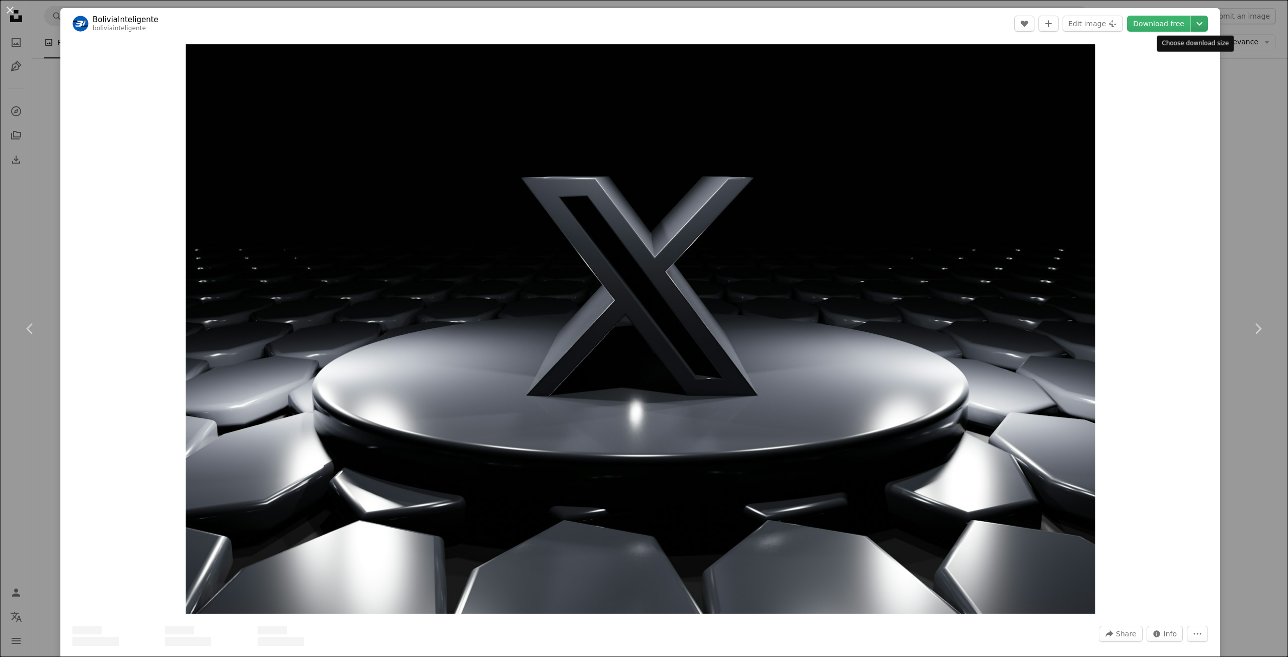
click at [1192, 19] on icon "Chevron down" at bounding box center [1200, 24] width 16 height 12
click at [1155, 109] on span "( 3840 x 2400 )" at bounding box center [1180, 111] width 50 height 8
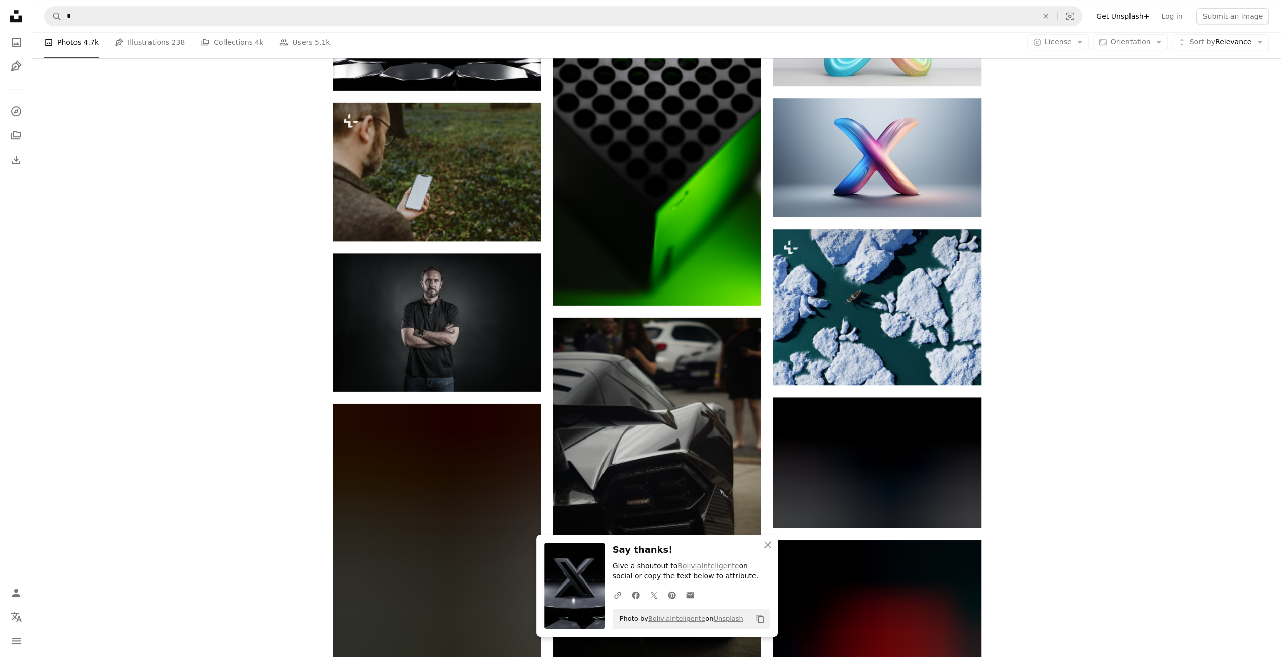
scroll to position [4580, 0]
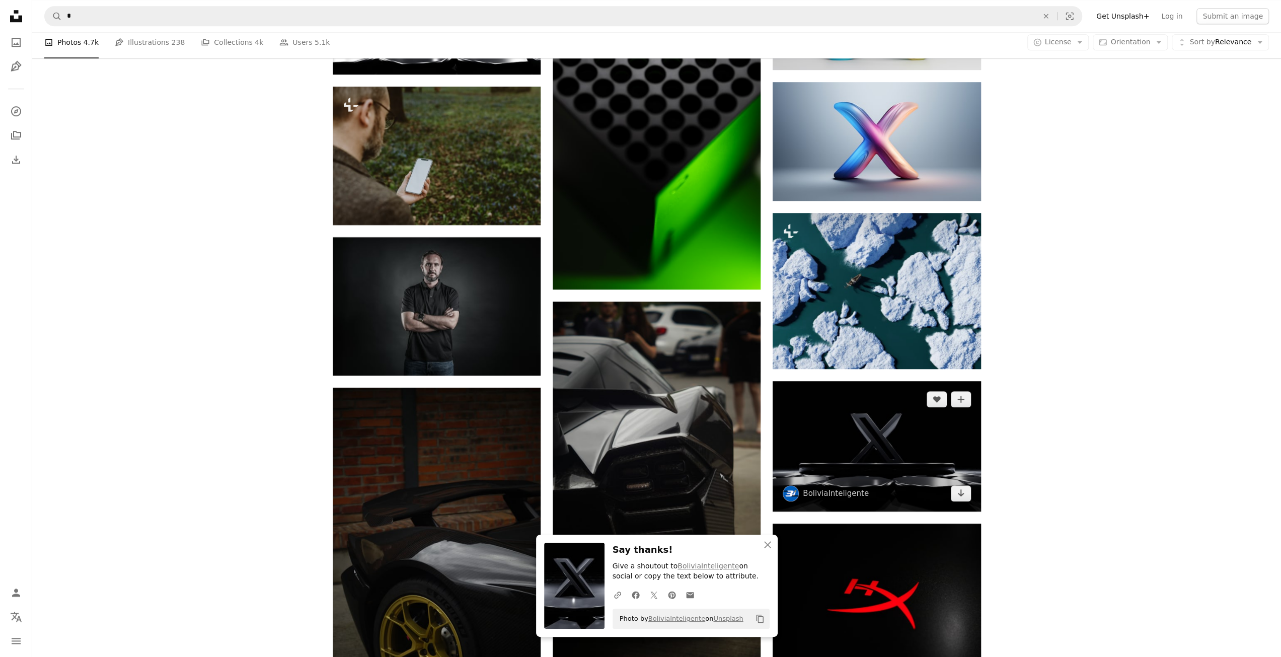
click at [895, 455] on img at bounding box center [877, 446] width 208 height 130
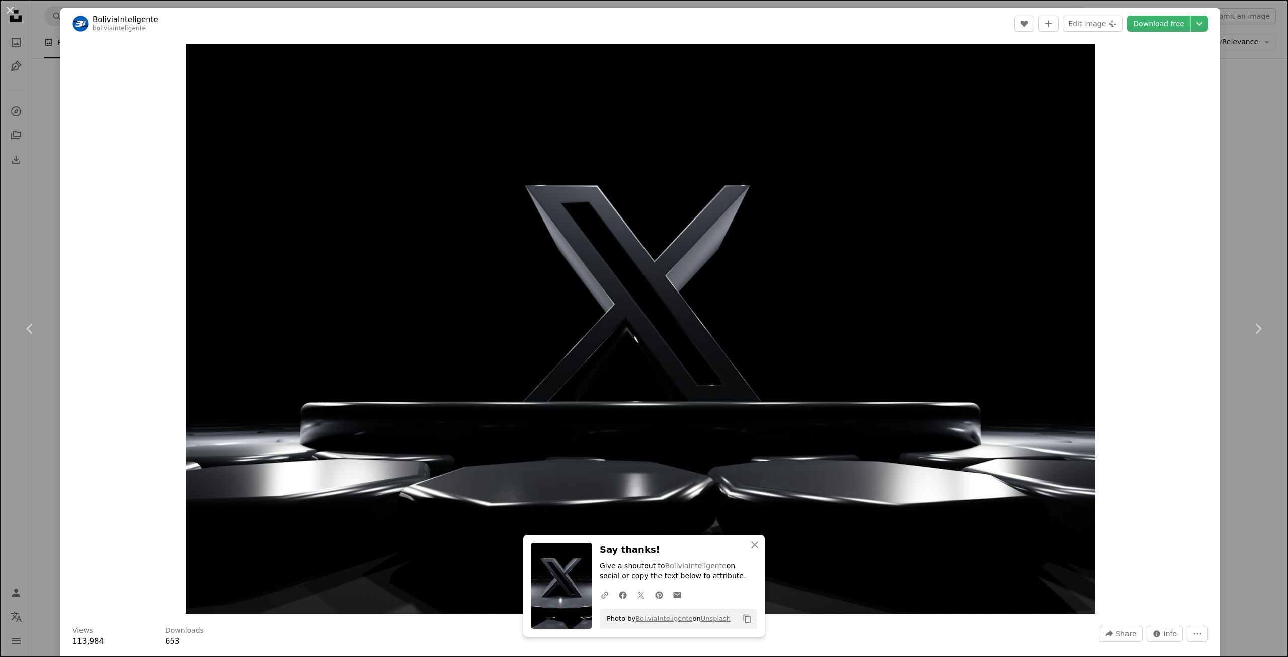
click at [1201, 23] on header "BoliviaInteligente boliviainteligente A heart A plus sign Edit image Plus sign …" at bounding box center [640, 23] width 1160 height 31
click at [1192, 28] on icon "Chevron down" at bounding box center [1200, 24] width 16 height 12
click at [1154, 116] on link "Original Size ( 3840 x 2400 )" at bounding box center [1157, 112] width 105 height 18
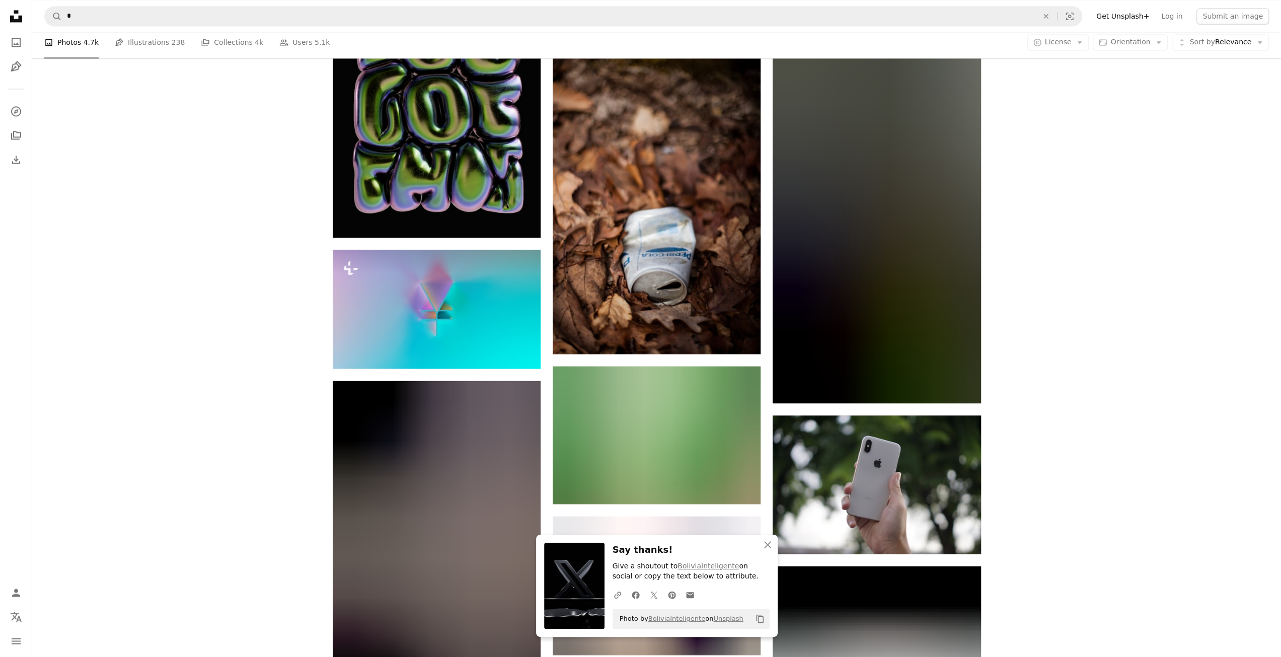
scroll to position [5385, 0]
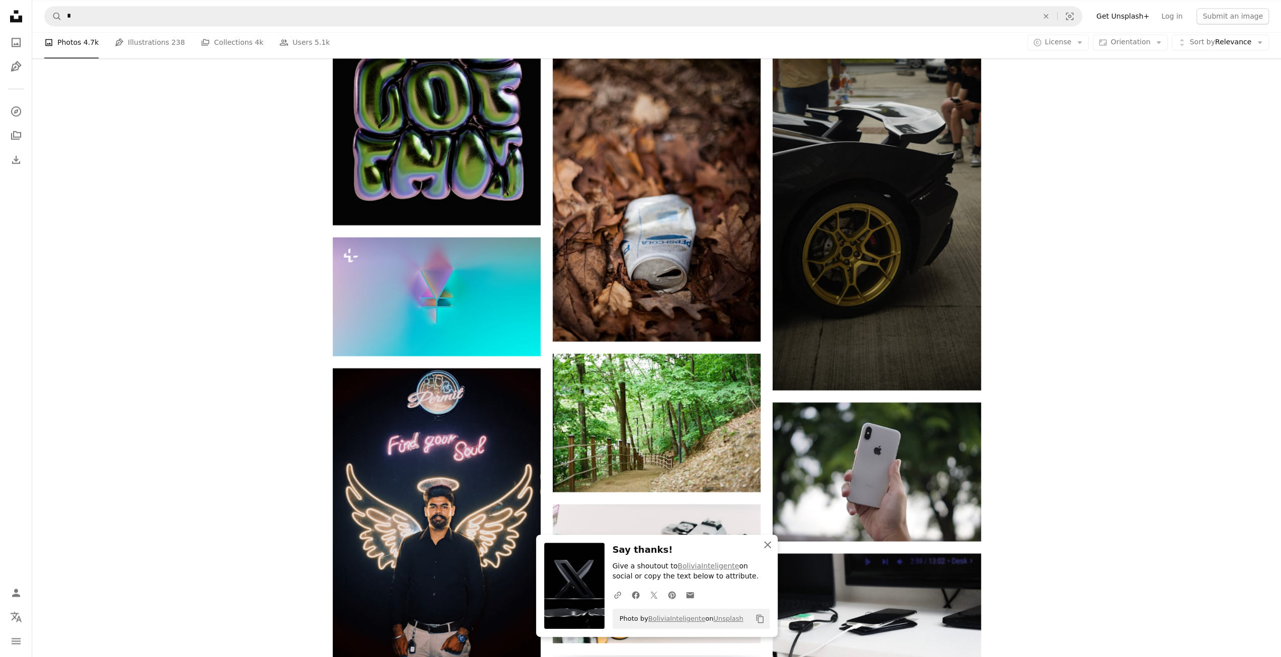
click at [770, 546] on icon "An X shape" at bounding box center [767, 545] width 12 height 12
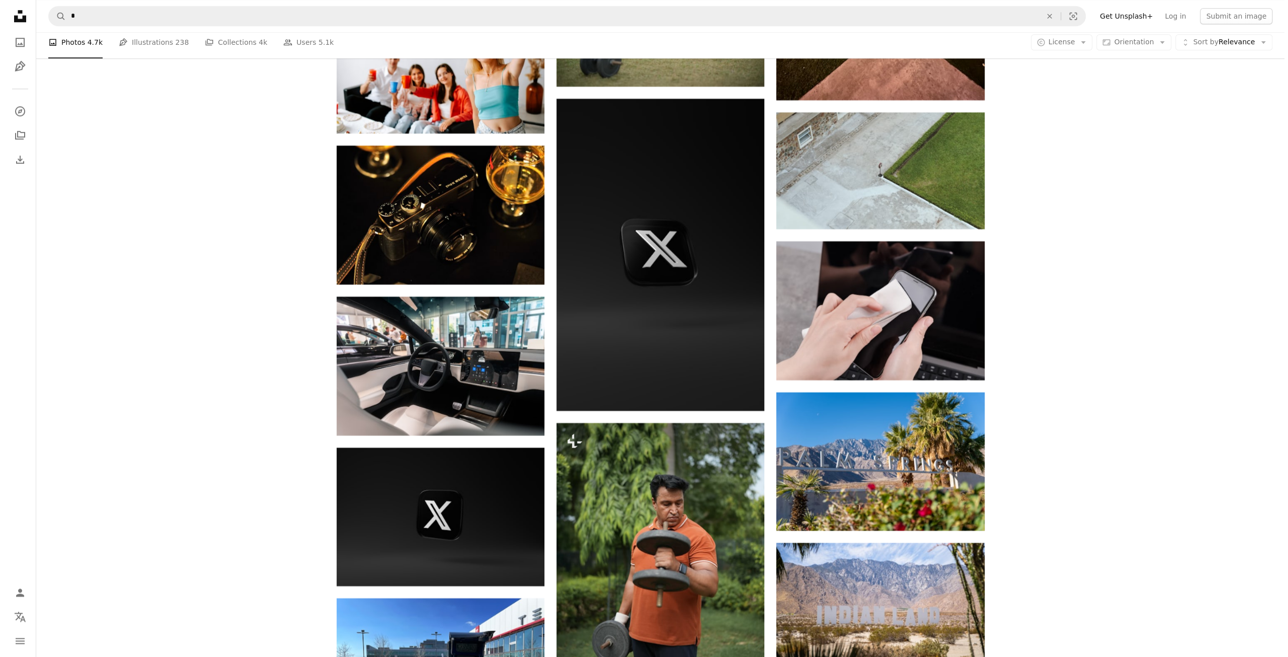
scroll to position [8606, 0]
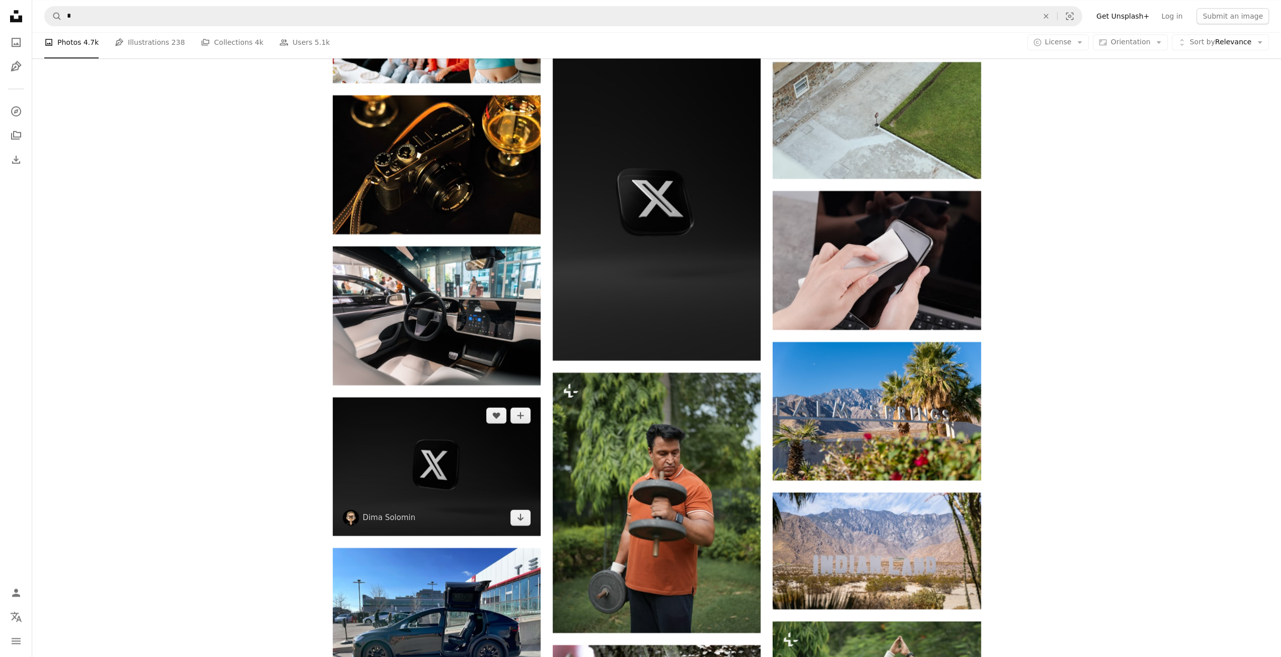
click at [489, 494] on img at bounding box center [437, 466] width 208 height 138
click at [478, 467] on img at bounding box center [437, 466] width 208 height 138
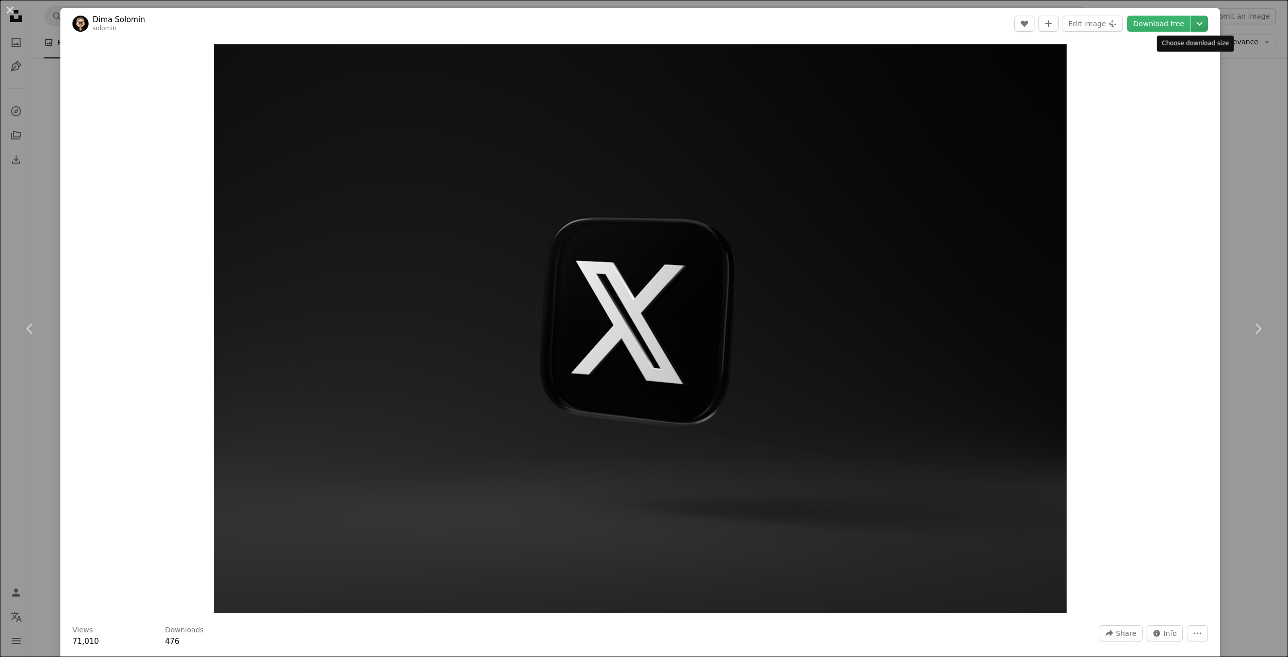
click at [1197, 22] on icon "Chevron down" at bounding box center [1200, 24] width 16 height 12
click at [1165, 110] on span "( 6000 x 4000 )" at bounding box center [1180, 111] width 50 height 8
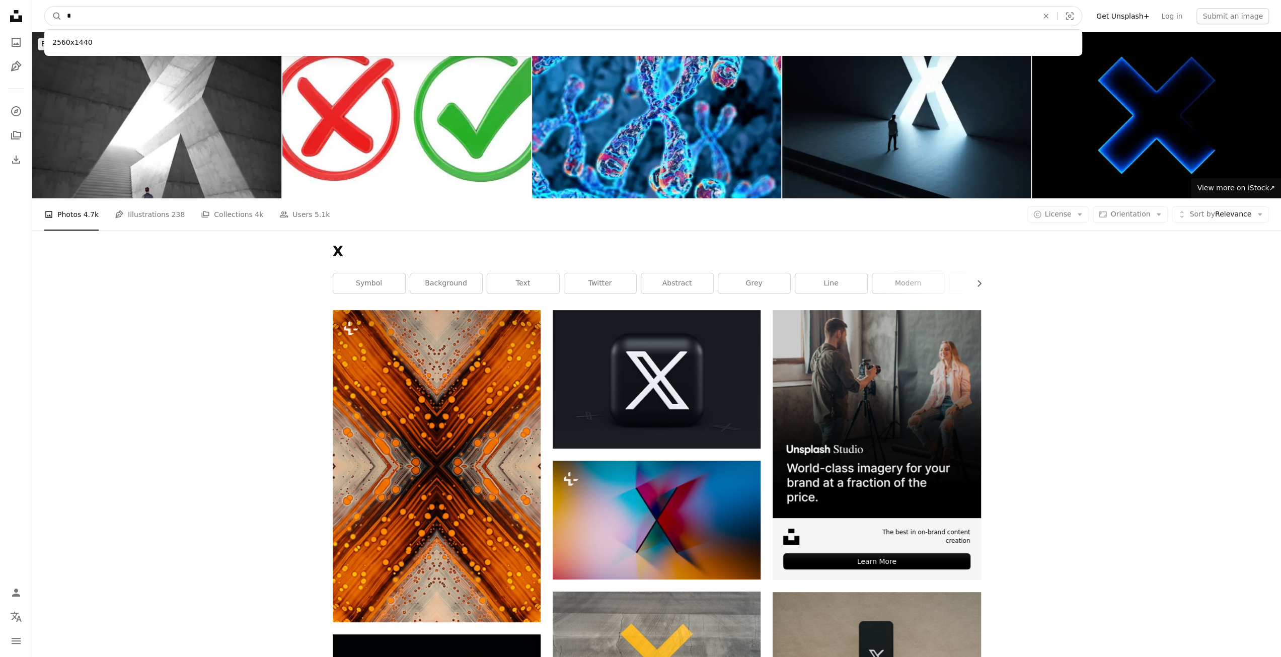
drag, startPoint x: 150, startPoint y: 7, endPoint x: 12, endPoint y: 15, distance: 138.7
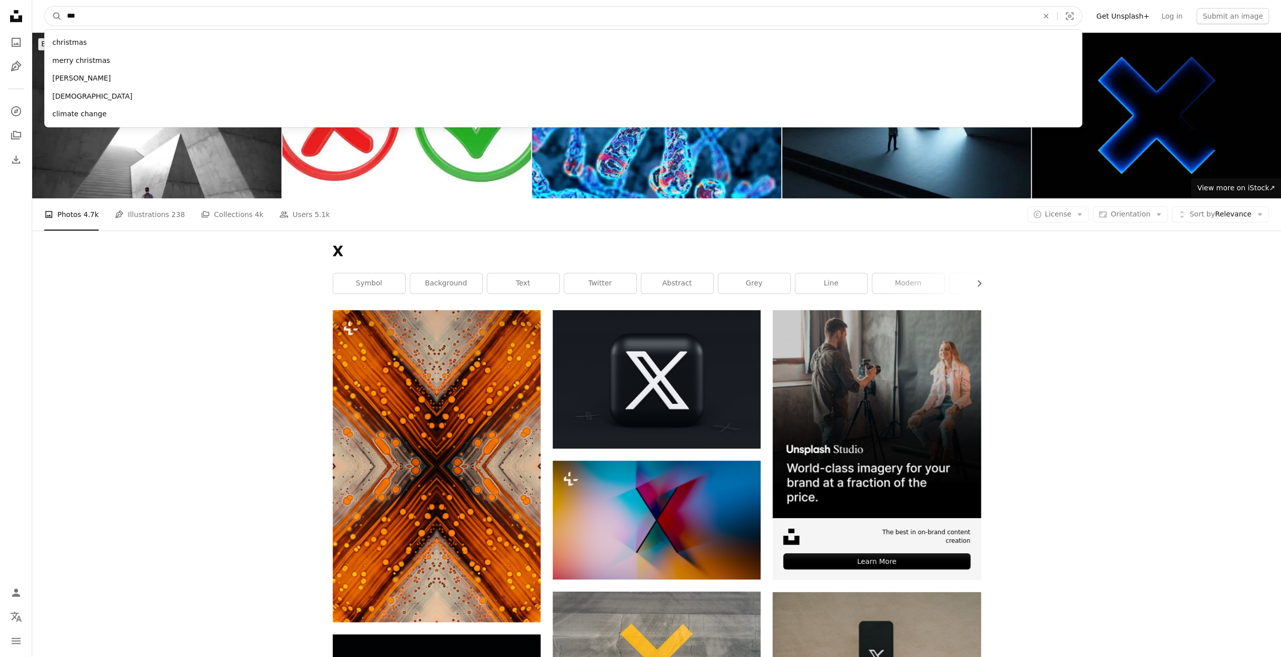
type input "****"
click button "A magnifying glass" at bounding box center [53, 16] width 17 height 19
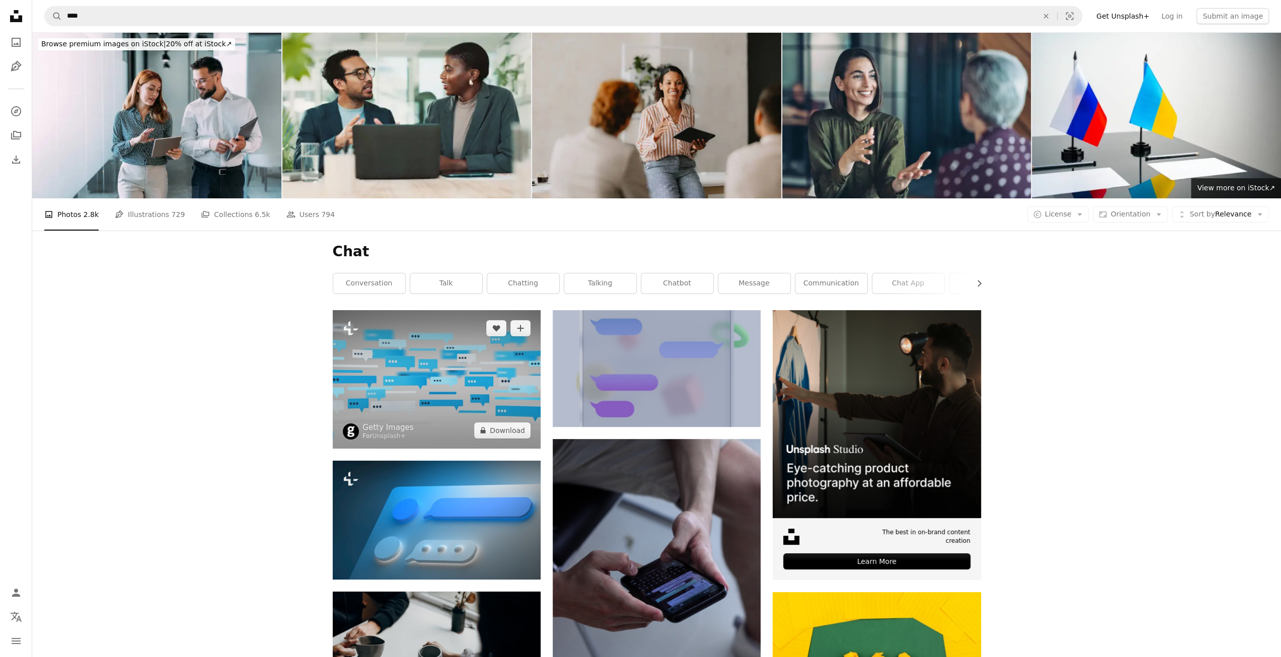
click at [454, 396] on img at bounding box center [437, 379] width 208 height 138
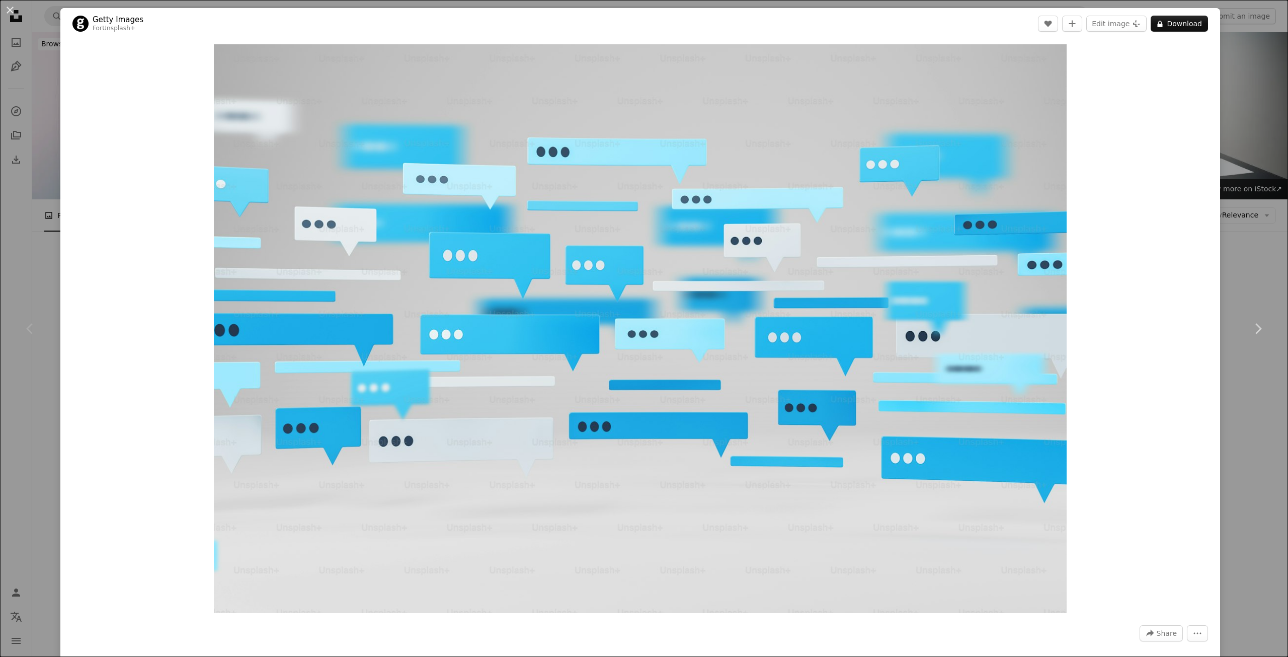
click at [16, 12] on button "An X shape" at bounding box center [10, 10] width 12 height 12
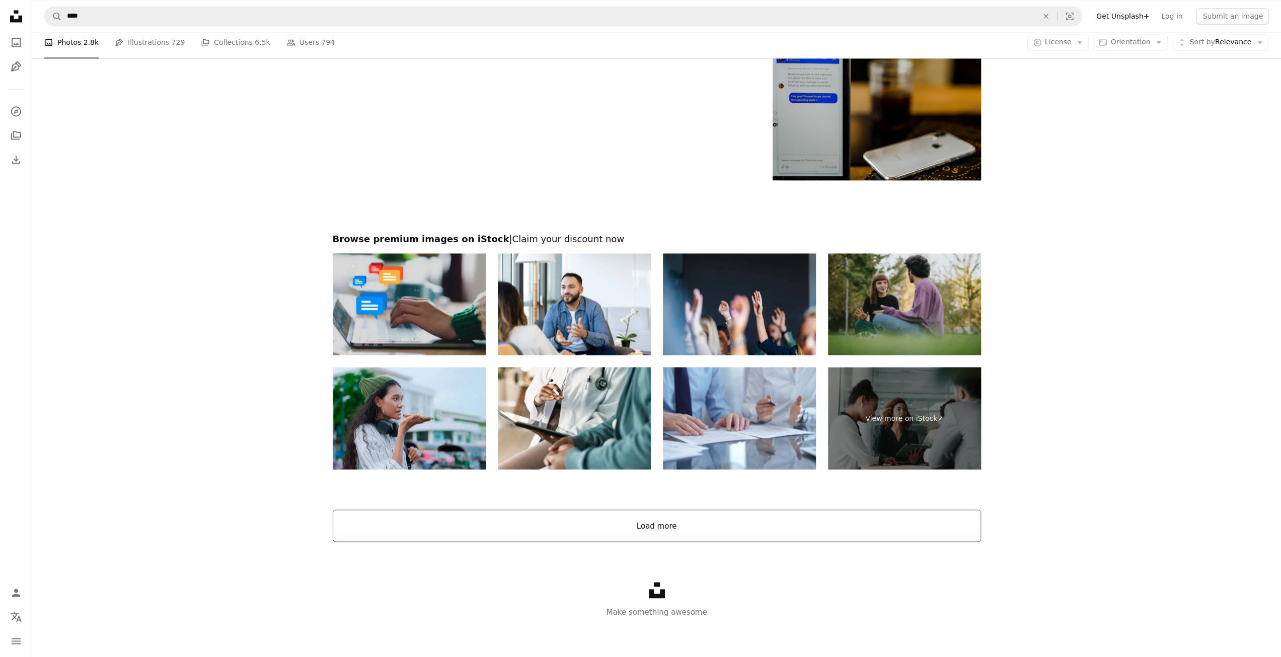
click at [688, 531] on button "Load more" at bounding box center [657, 525] width 648 height 32
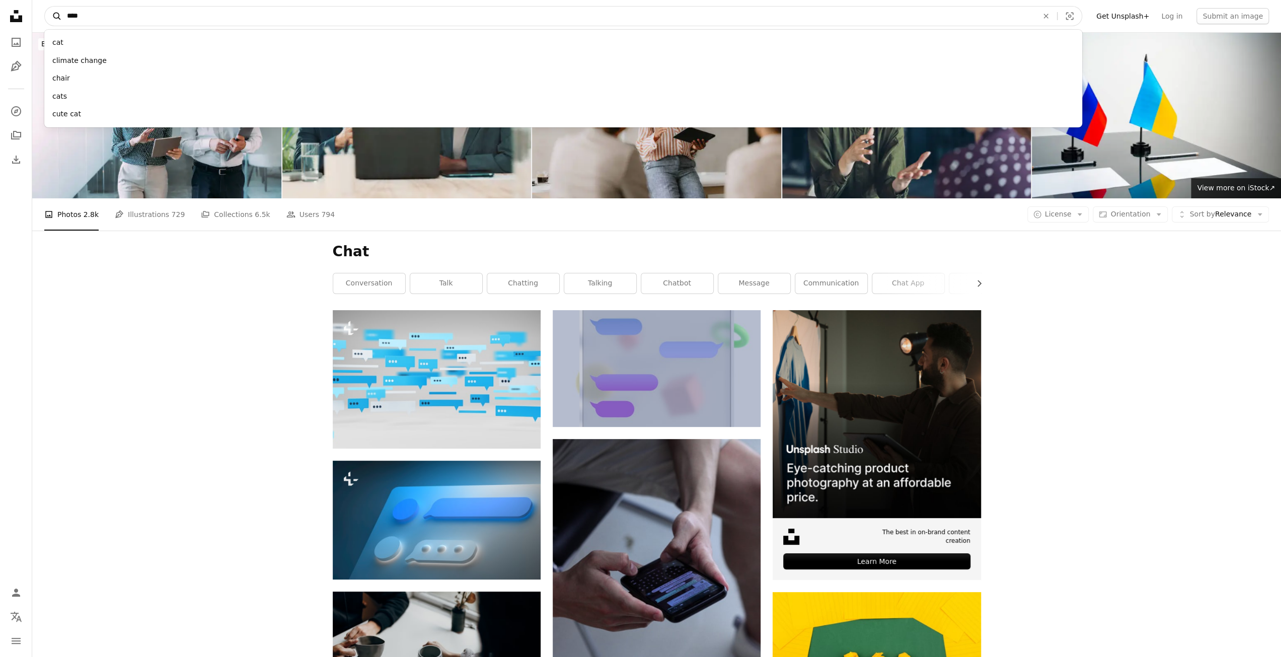
drag, startPoint x: 117, startPoint y: 15, endPoint x: 54, endPoint y: 14, distance: 62.9
click at [53, 19] on form "A magnifying glass **** cat climate change chair cats cute cat An X shape Visua…" at bounding box center [563, 16] width 1038 height 20
